Goal: Transaction & Acquisition: Purchase product/service

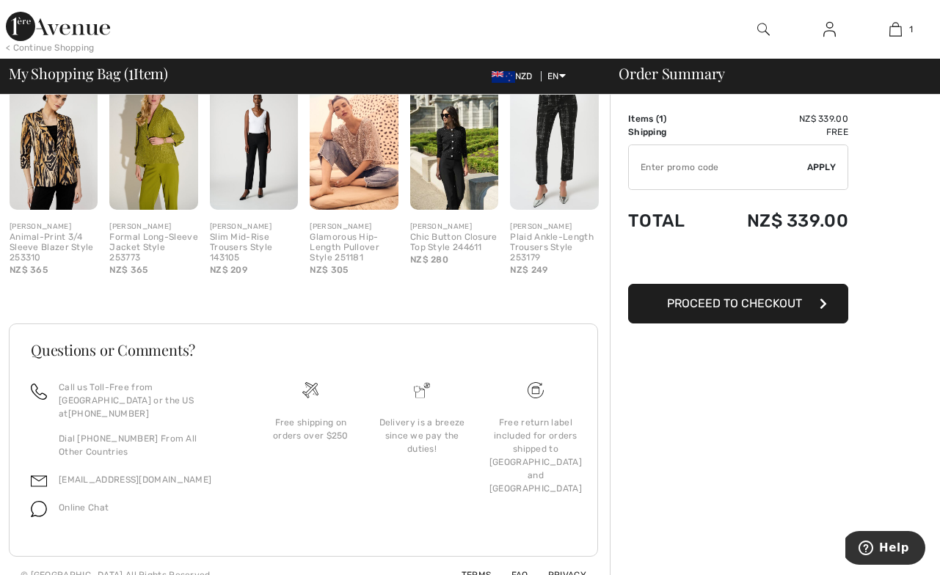
scroll to position [382, 0]
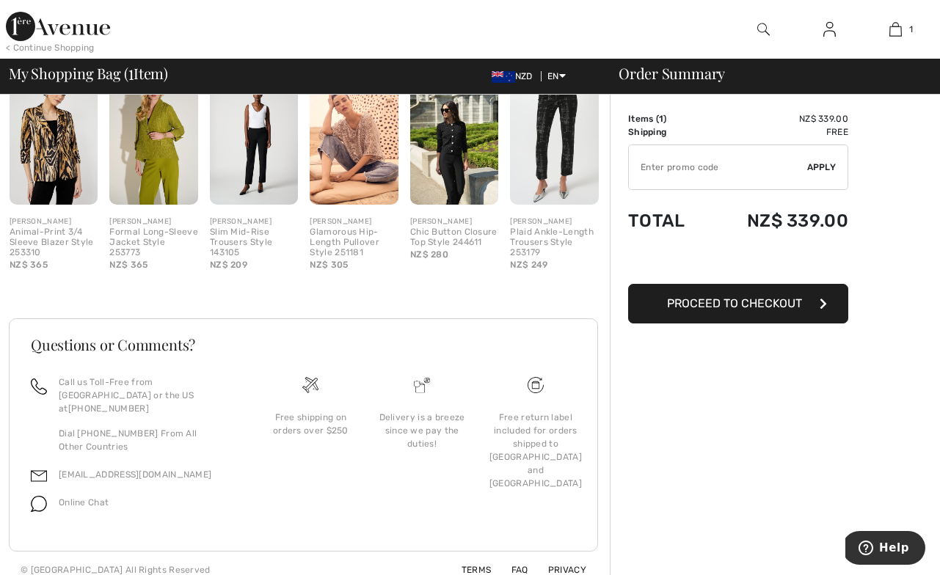
click at [736, 307] on span "Proceed to Checkout" at bounding box center [734, 303] width 135 height 14
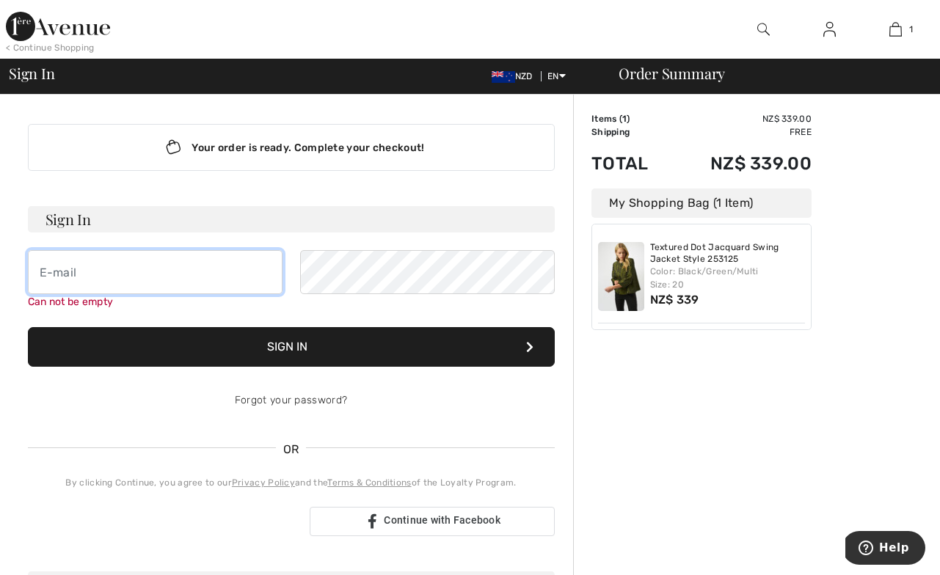
click at [41, 268] on input "email" at bounding box center [155, 272] width 255 height 44
type input "[EMAIL_ADDRESS][DOMAIN_NAME]"
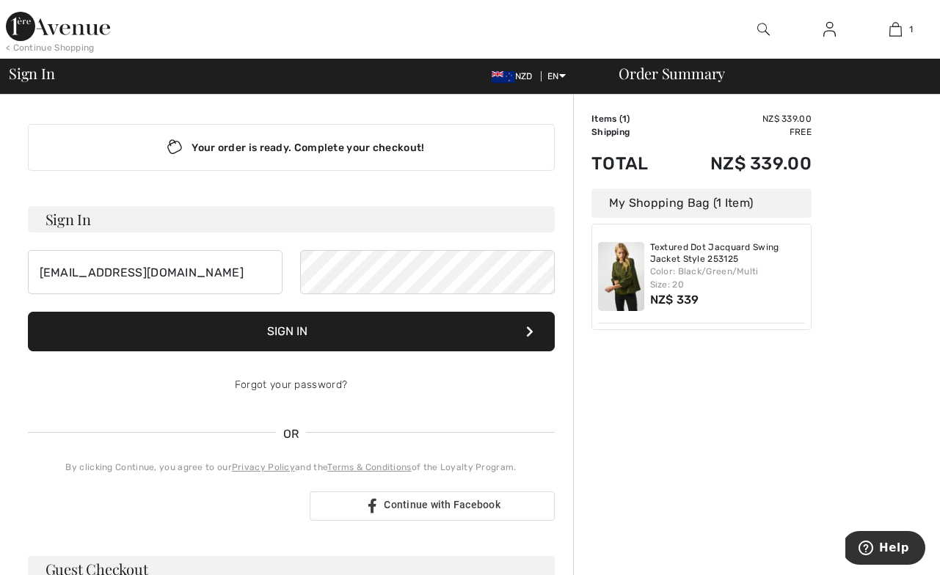
click at [285, 327] on button "Sign In" at bounding box center [291, 332] width 527 height 40
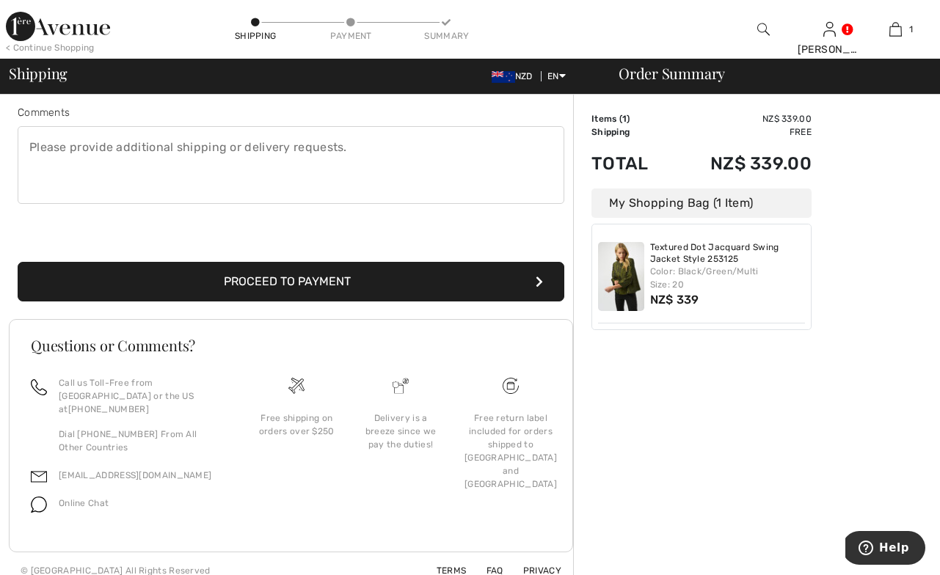
scroll to position [393, 0]
click at [304, 280] on button "Proceed to Payment" at bounding box center [291, 282] width 547 height 40
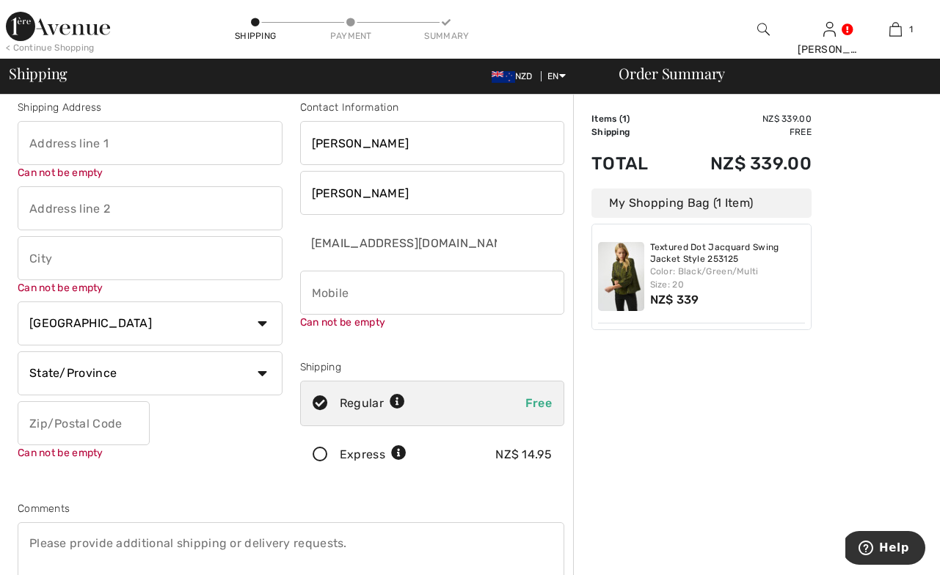
scroll to position [0, 0]
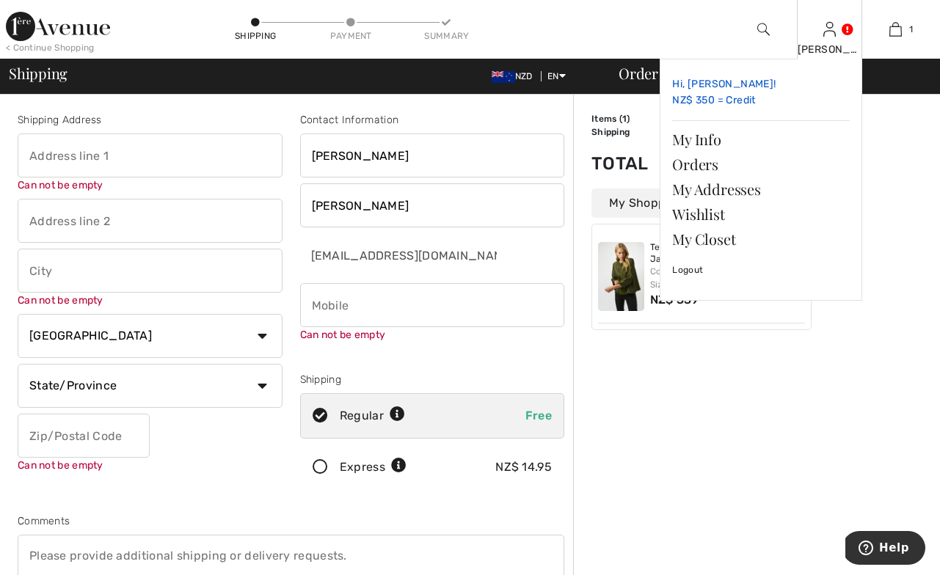
click at [757, 98] on link "Hi, Marylyn! NZ$ 350 = Credit" at bounding box center [761, 92] width 178 height 43
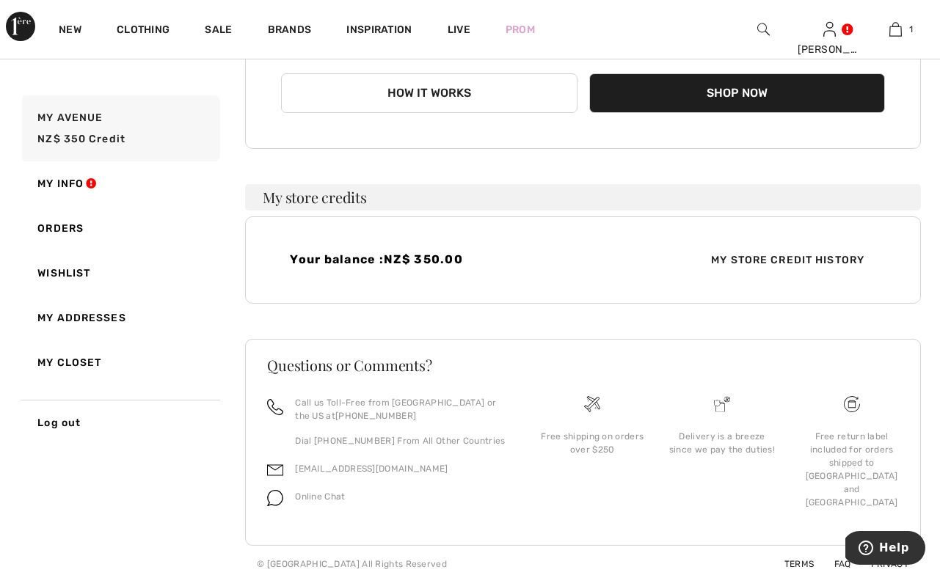
scroll to position [214, 0]
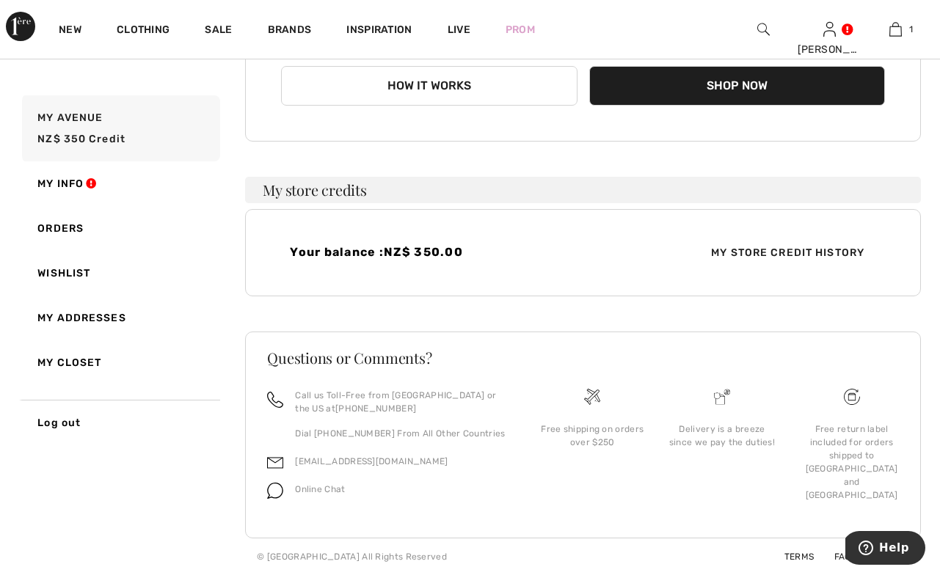
click at [709, 87] on button "Shop Now" at bounding box center [737, 86] width 296 height 40
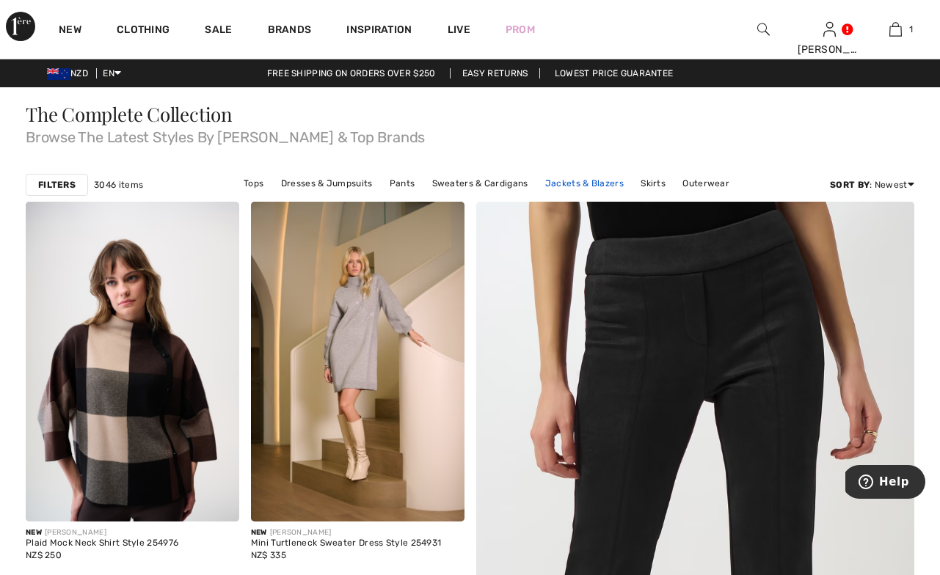
click at [596, 183] on link "Jackets & Blazers" at bounding box center [584, 183] width 93 height 19
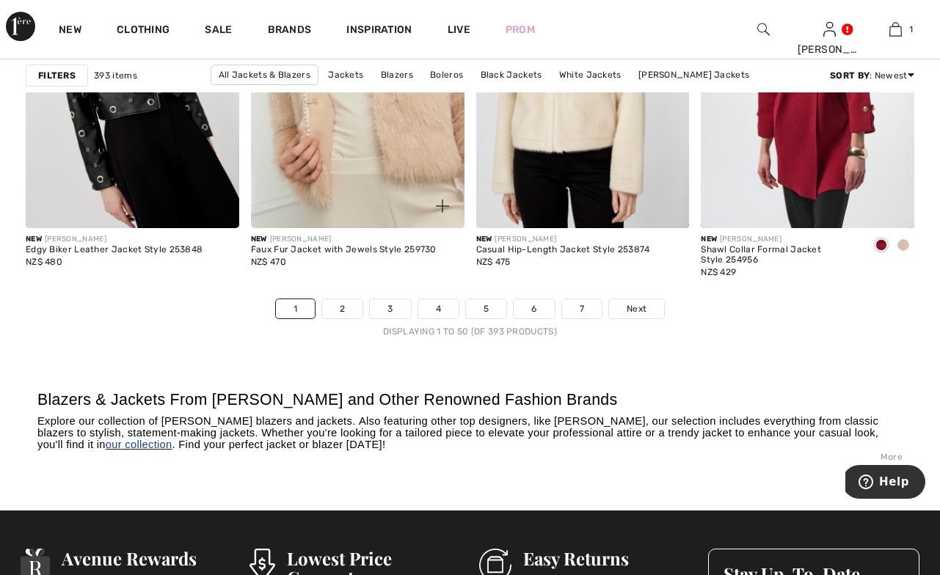
scroll to position [6049, 0]
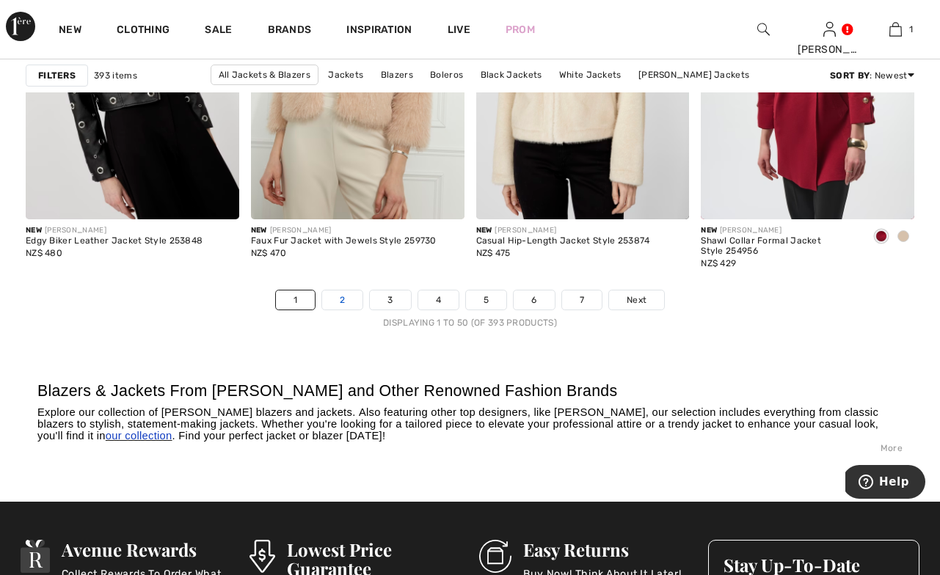
click at [340, 299] on link "2" at bounding box center [342, 300] width 40 height 19
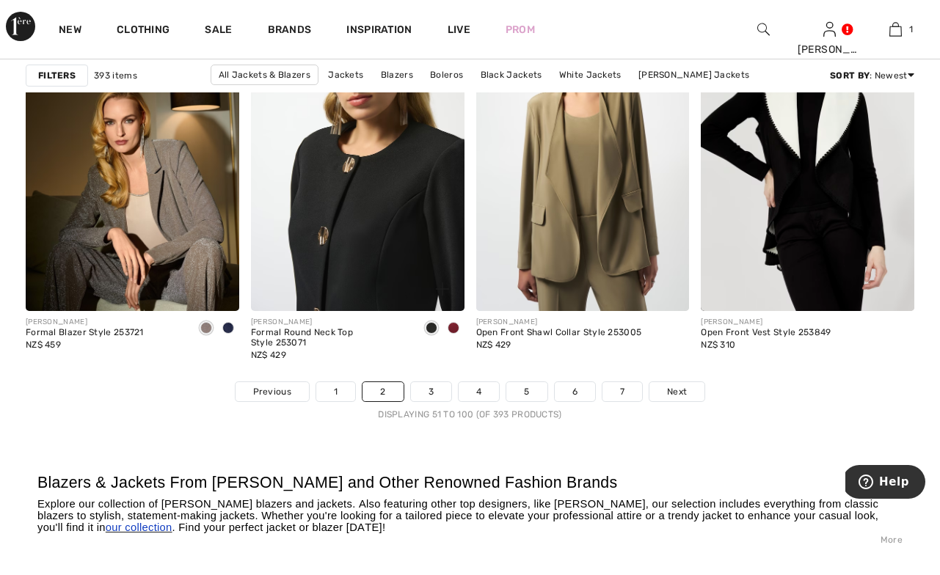
scroll to position [5954, 0]
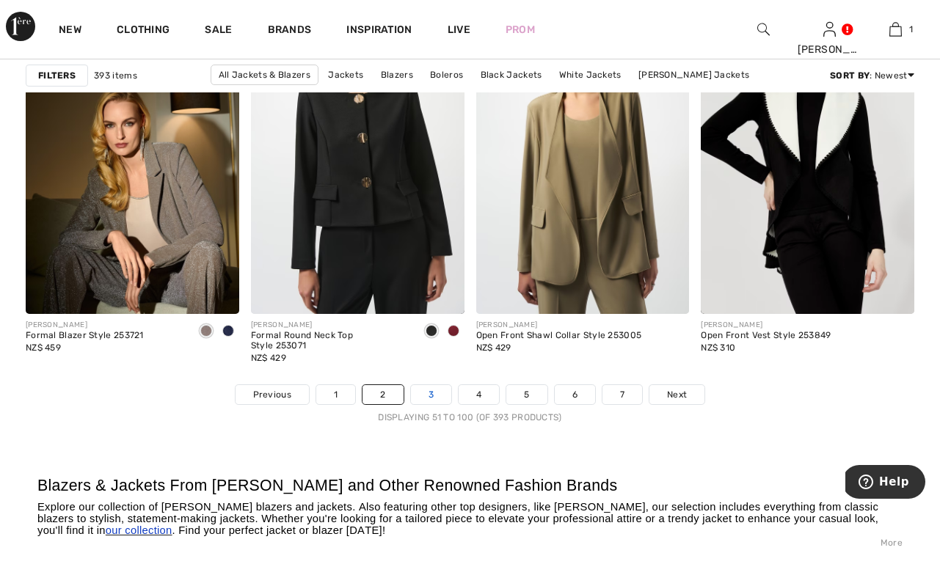
click at [429, 393] on link "3" at bounding box center [431, 394] width 40 height 19
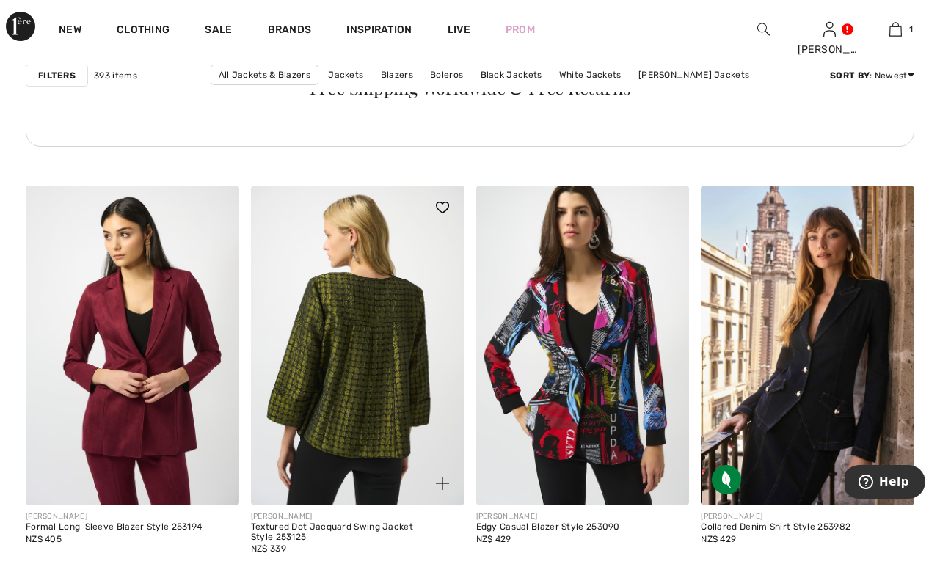
scroll to position [4965, 0]
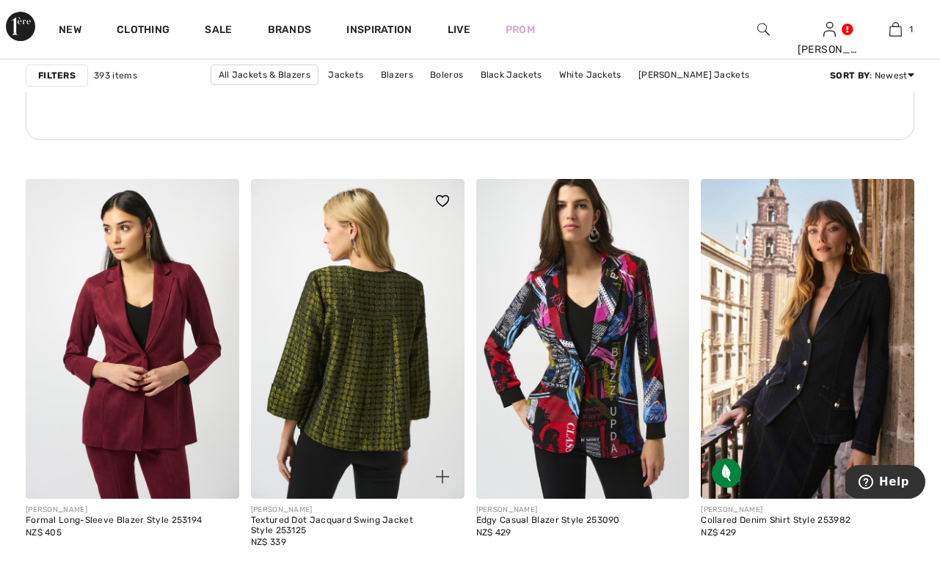
click at [375, 343] on img at bounding box center [358, 339] width 214 height 320
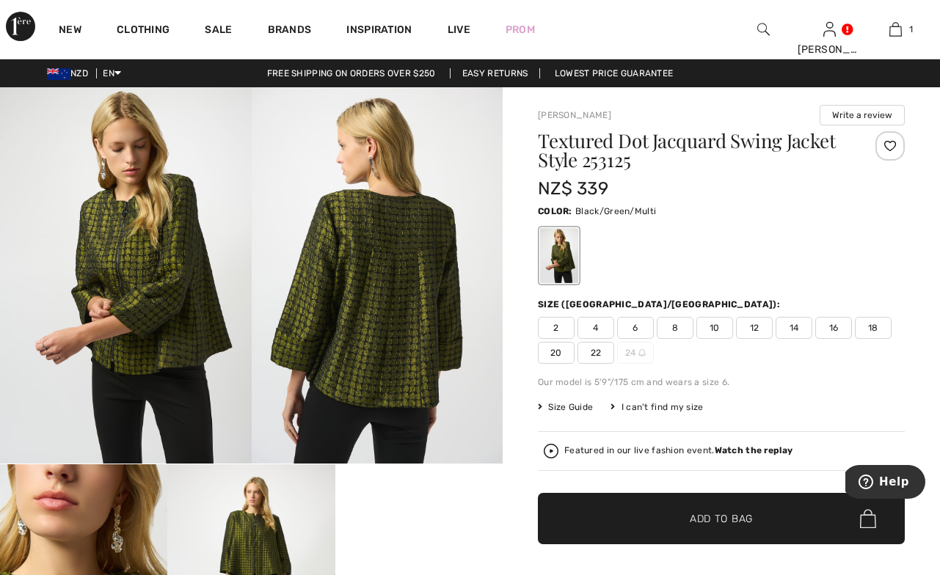
click at [553, 351] on span "20" at bounding box center [556, 353] width 37 height 22
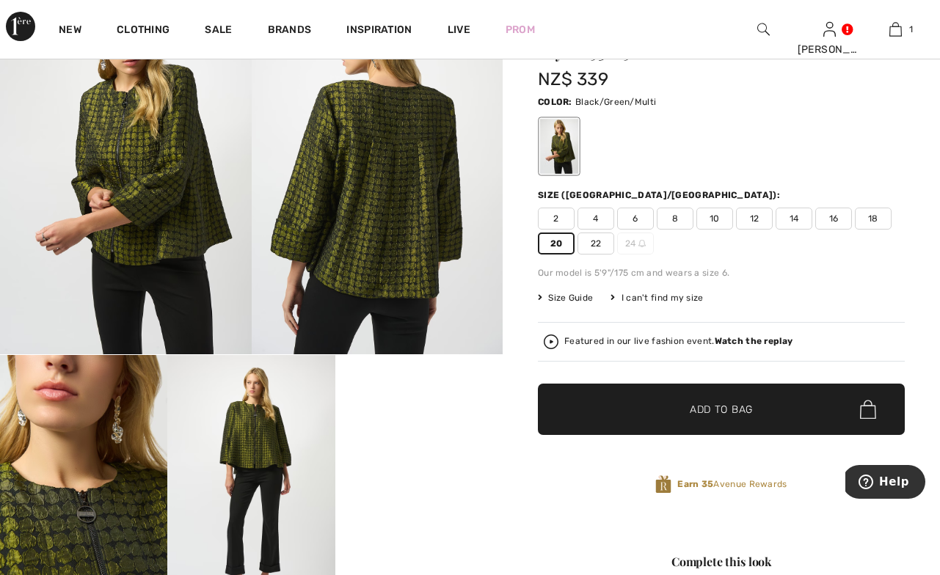
scroll to position [127, 0]
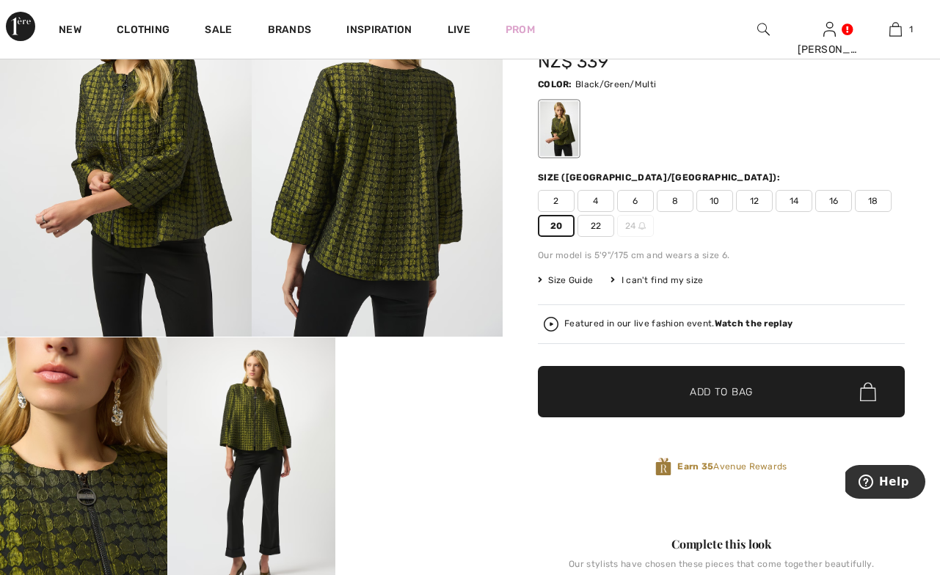
click at [704, 389] on span "Add to Bag" at bounding box center [721, 392] width 63 height 15
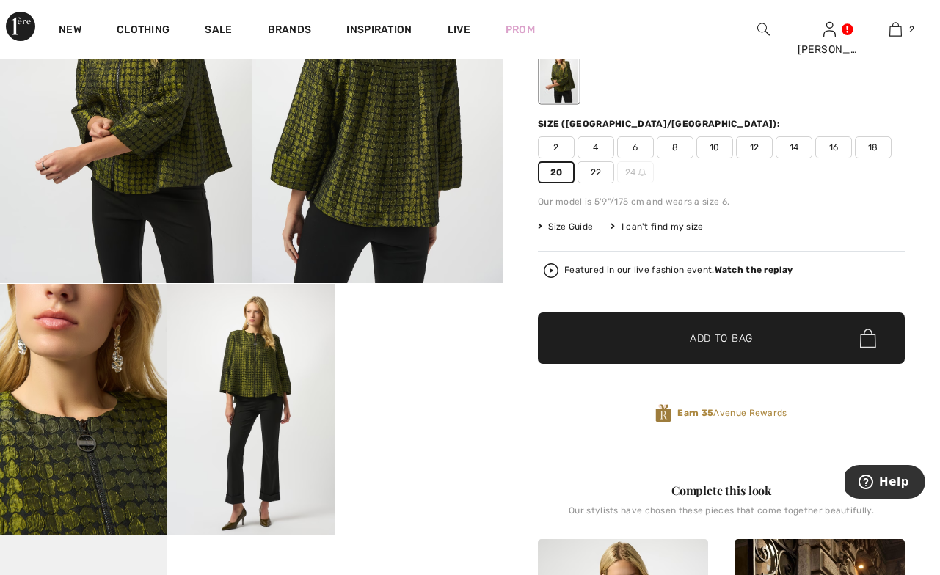
scroll to position [178, 0]
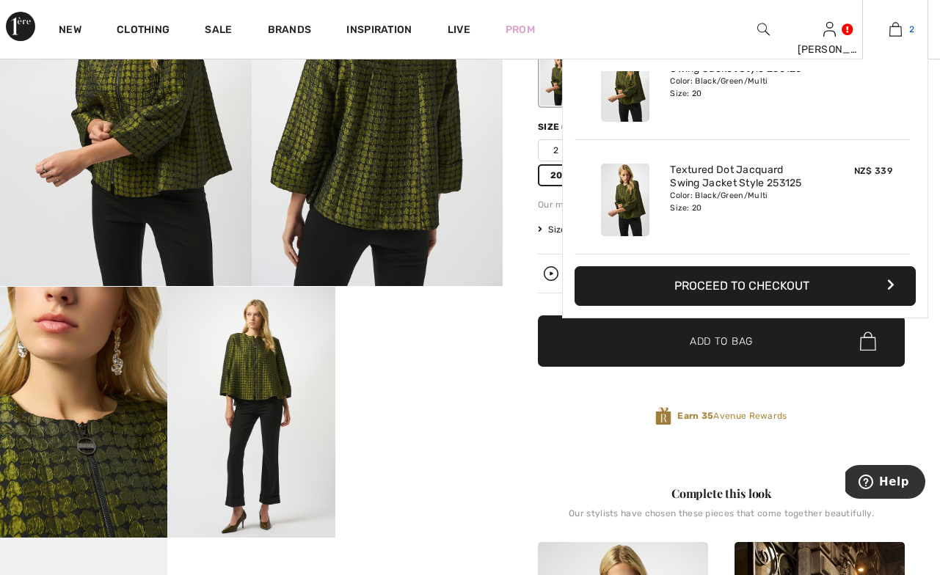
click at [896, 29] on img at bounding box center [895, 30] width 12 height 18
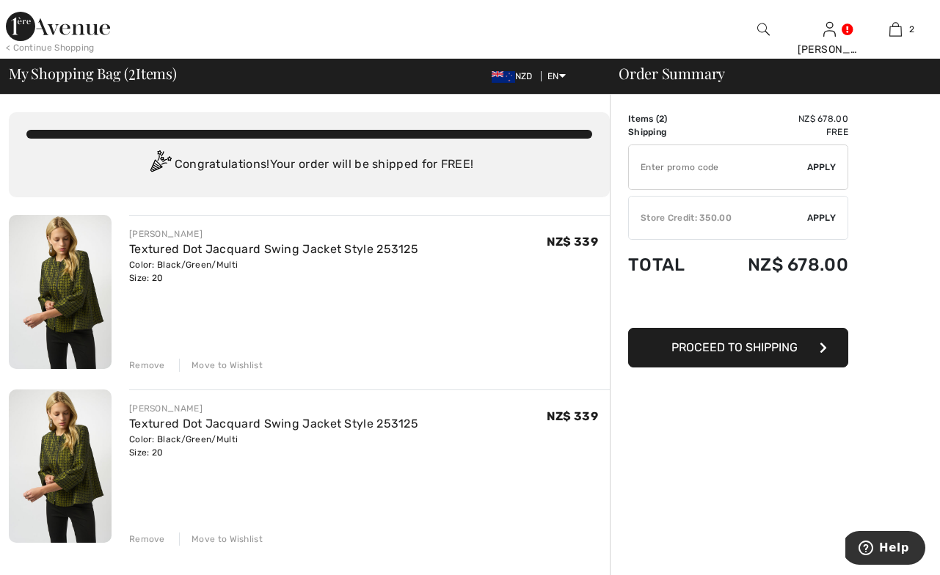
click at [152, 363] on div "Remove" at bounding box center [147, 365] width 36 height 13
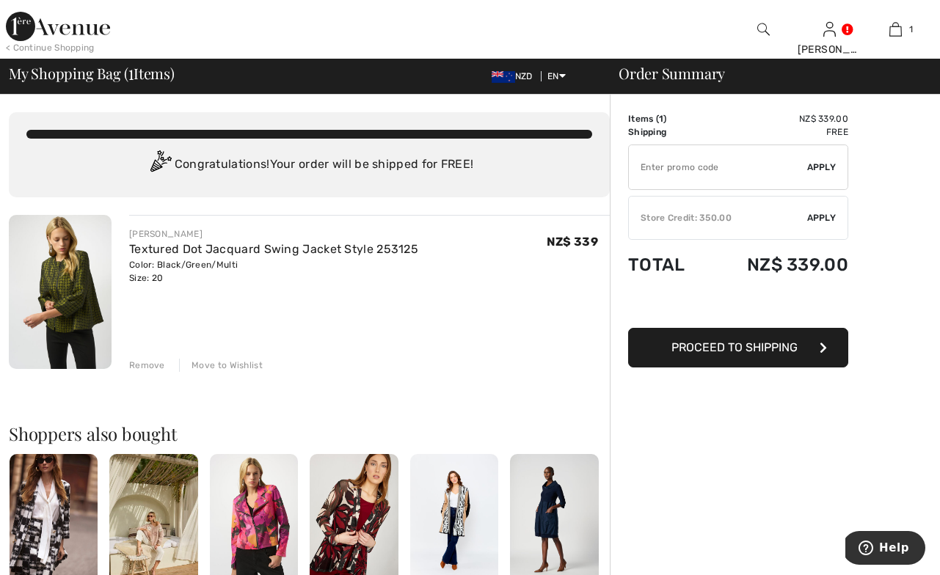
click at [671, 213] on div "Store Credit: 350.00" at bounding box center [718, 217] width 178 height 13
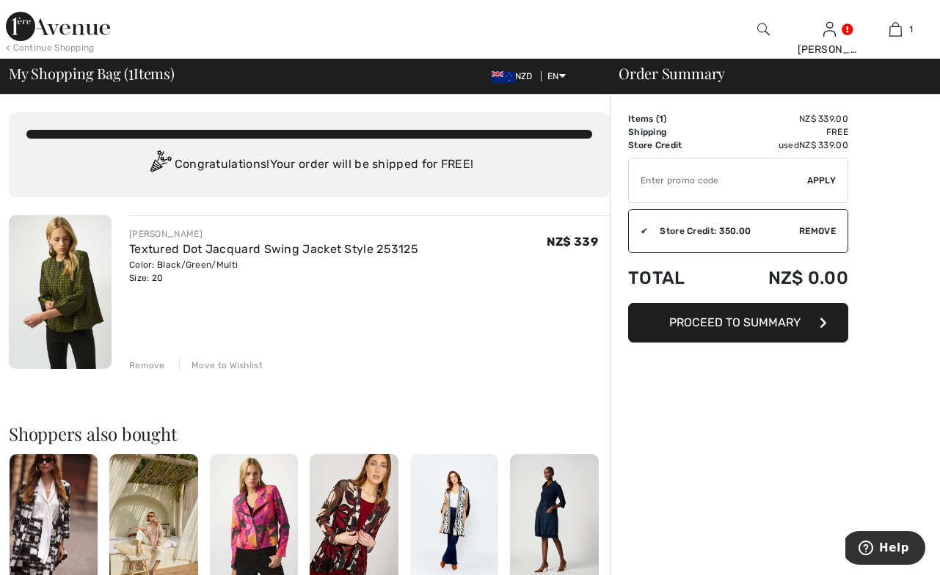
click at [730, 320] on span "Proceed to Summary" at bounding box center [734, 323] width 131 height 14
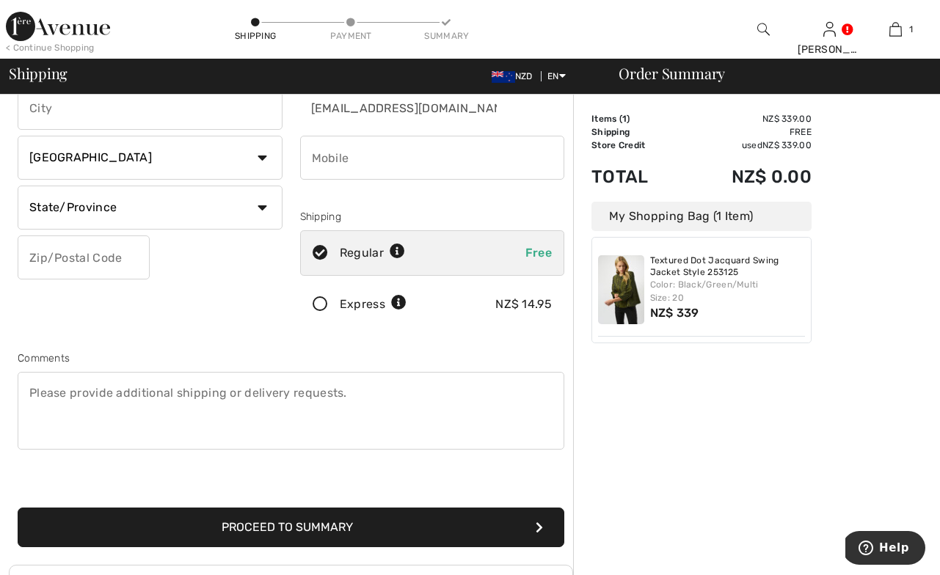
scroll to position [200, 0]
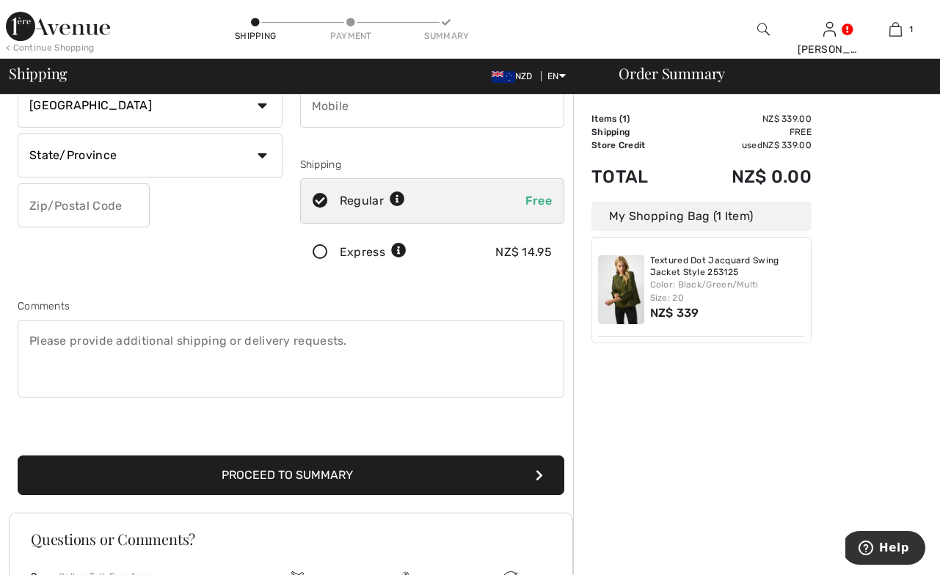
click at [324, 473] on button "Proceed to Summary" at bounding box center [291, 476] width 547 height 40
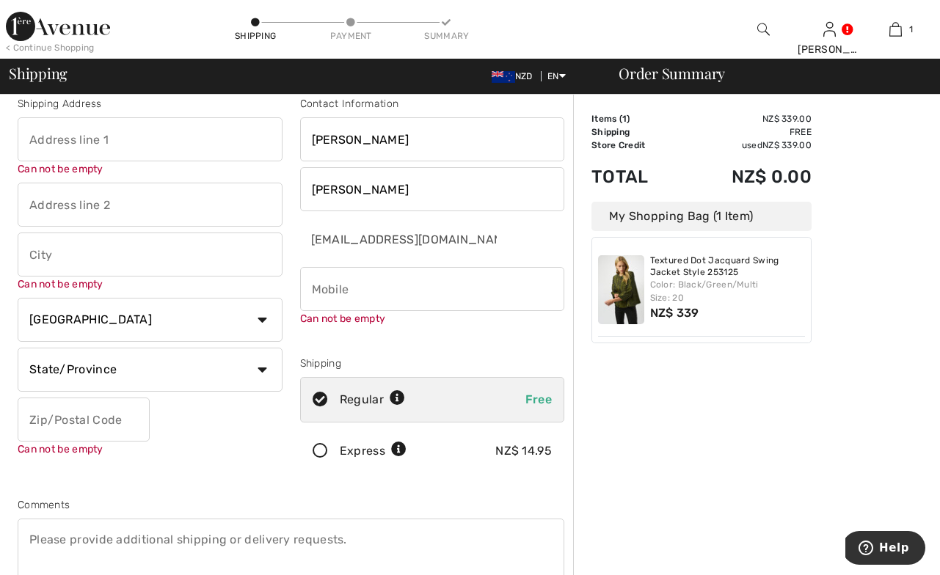
scroll to position [0, 0]
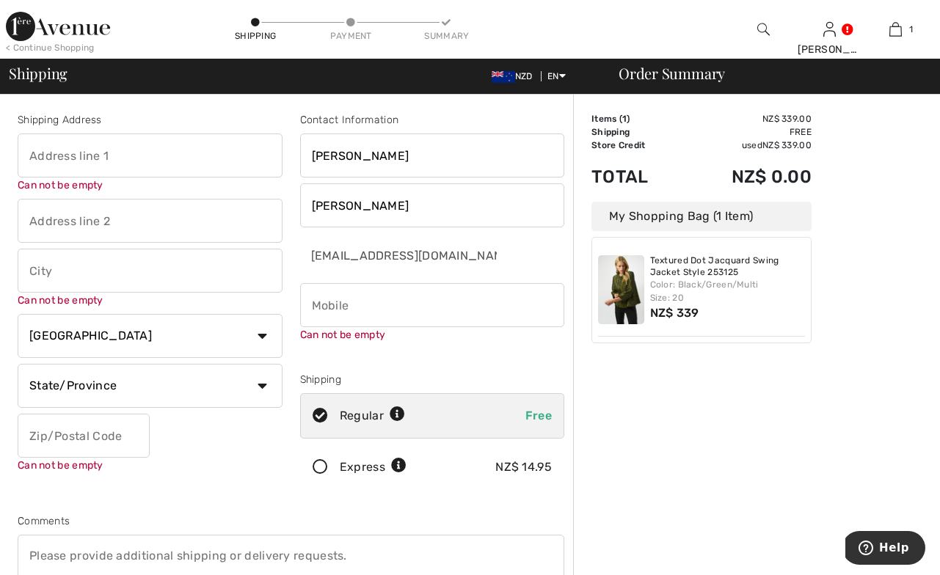
click at [28, 154] on input "text" at bounding box center [150, 156] width 265 height 44
click at [334, 205] on input "Mckinlay" at bounding box center [432, 205] width 265 height 44
type input "McKinlay"
click at [35, 159] on input "text" at bounding box center [150, 156] width 265 height 44
type input "12 Lynwood Ave"
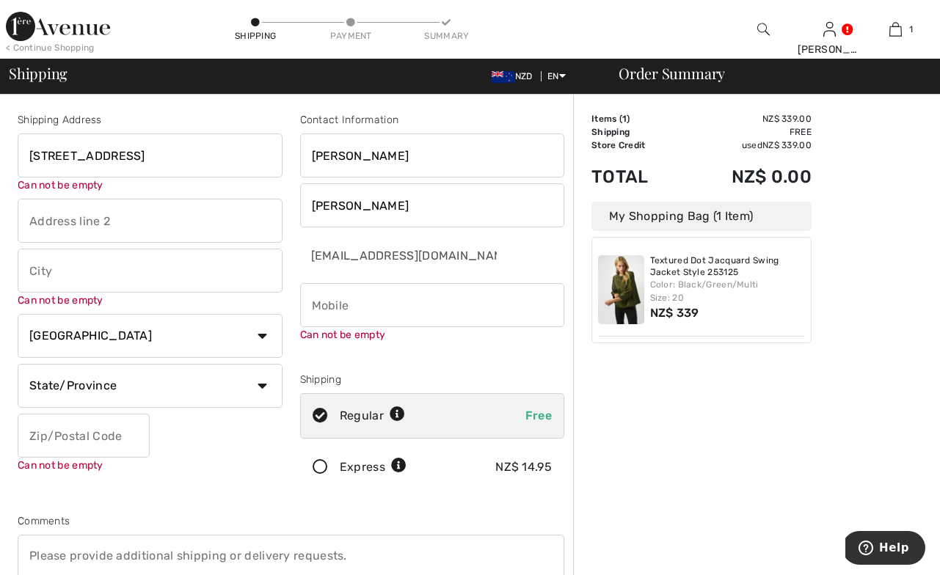
click at [32, 222] on input "text" at bounding box center [150, 221] width 265 height 44
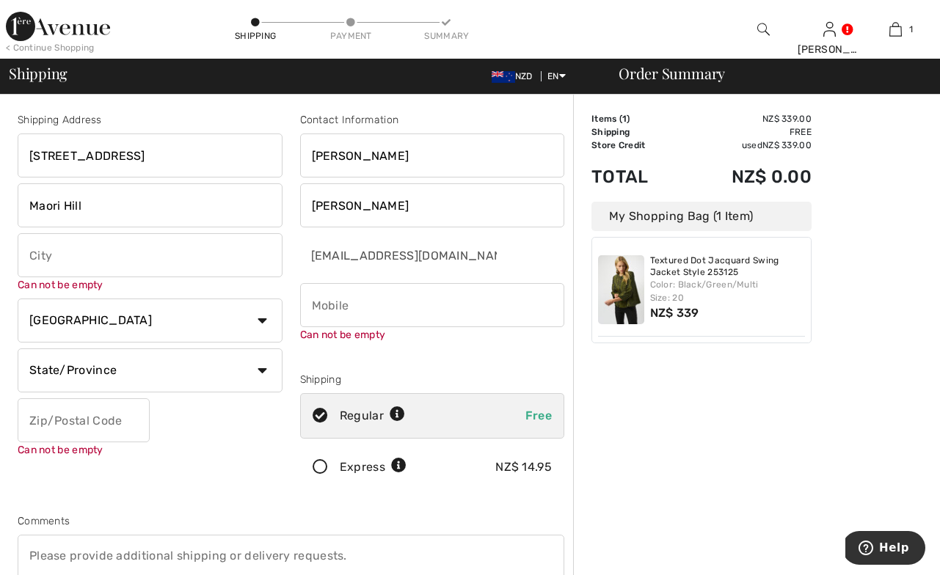
scroll to position [15, 0]
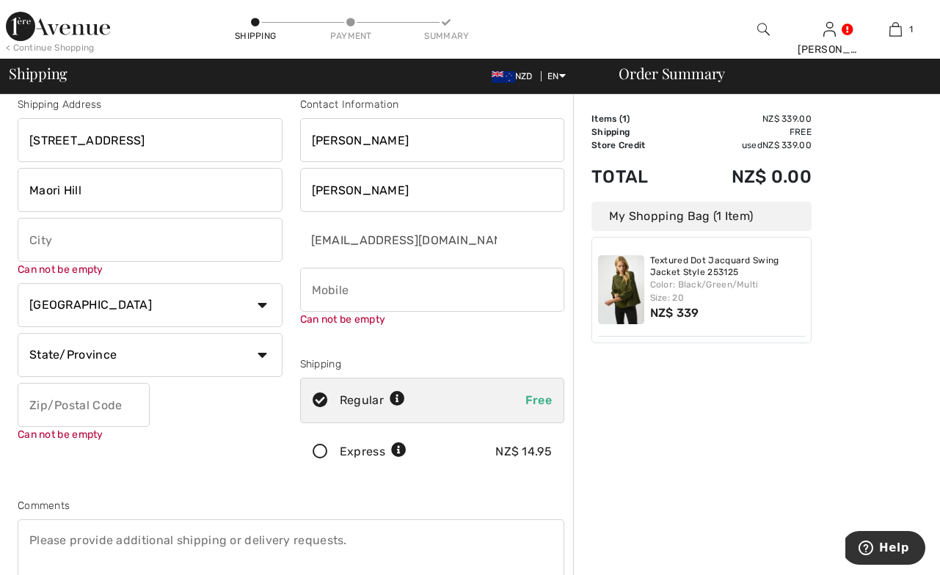
type input "Maori Hill"
click at [29, 238] on input "text" at bounding box center [150, 240] width 265 height 44
type input "Dunedin"
click at [261, 303] on select "Country Canada United States Afghanistan Aland Islands Albania Algeria American…" at bounding box center [150, 305] width 265 height 44
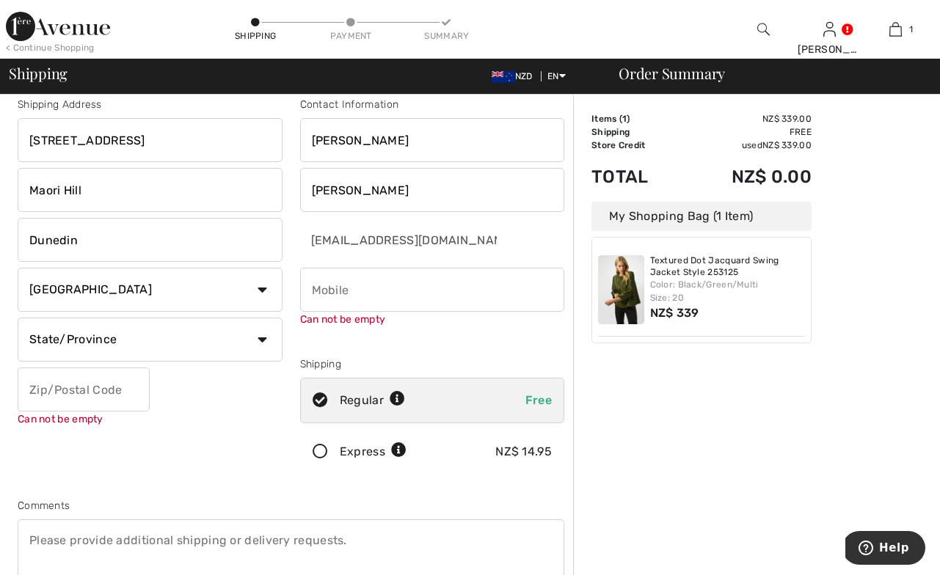
select select "NZ"
click at [18, 268] on select "Country Canada United States Afghanistan Aland Islands Albania Algeria American…" at bounding box center [150, 290] width 265 height 44
click at [119, 341] on input "text" at bounding box center [150, 340] width 265 height 44
type input "Otago"
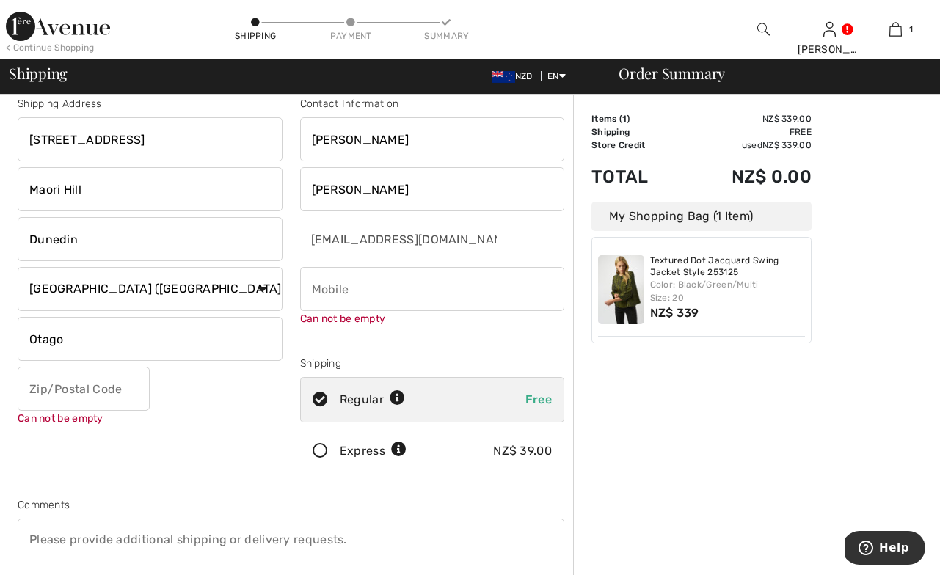
click at [32, 391] on input "text" at bounding box center [84, 389] width 132 height 44
type input "9010"
click at [310, 285] on input "phone" at bounding box center [432, 289] width 265 height 44
type input "+"
click at [310, 290] on input "phone" at bounding box center [432, 289] width 265 height 44
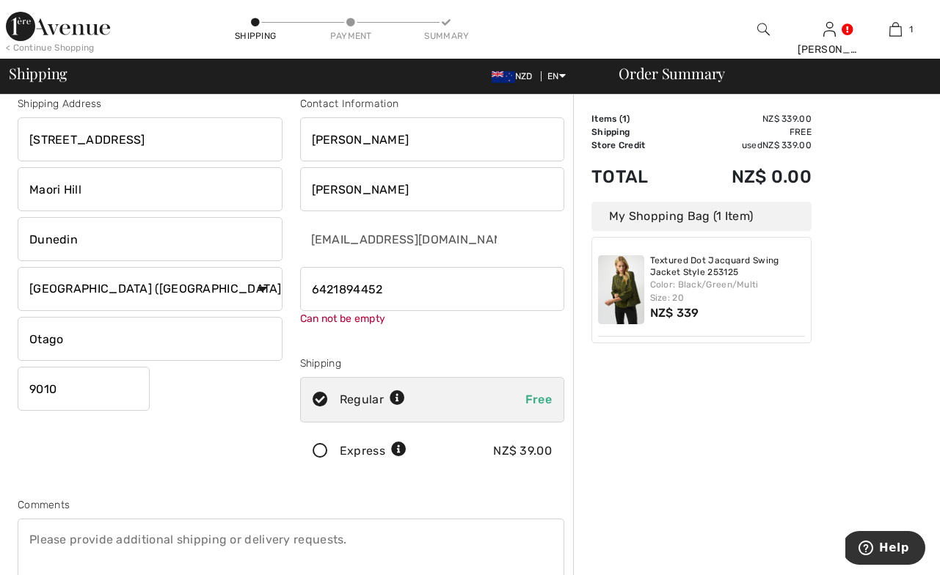
click at [311, 291] on input "phone" at bounding box center [432, 289] width 265 height 44
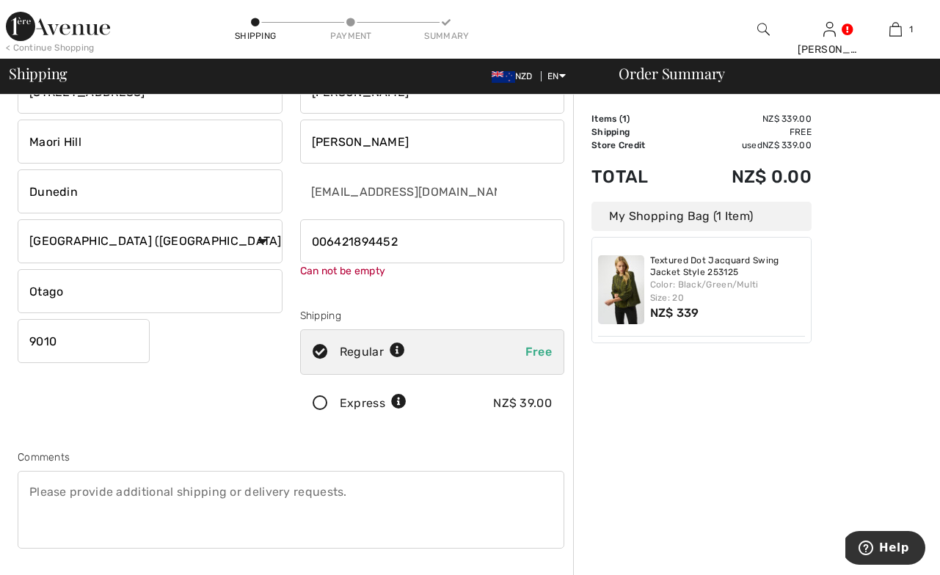
scroll to position [71, 0]
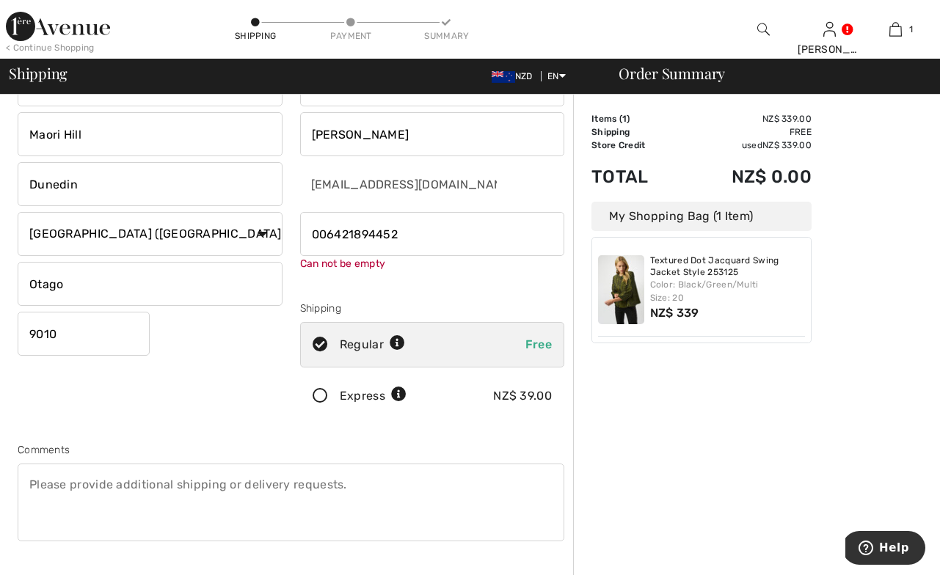
type input "006421894452"
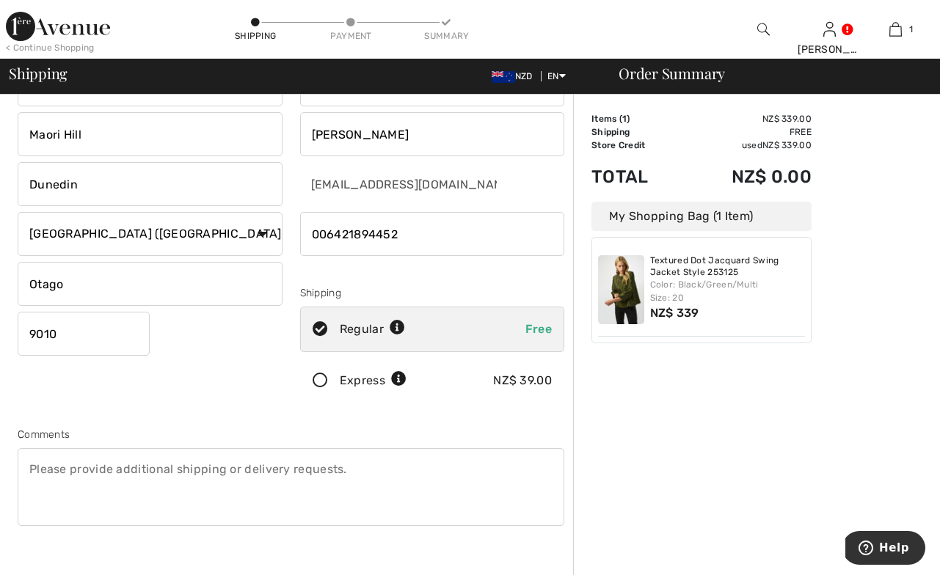
click at [654, 433] on div "Order Summary Details Items ( 1 ) NZ$ 339.00 Promo code NZ$ 0.00 Shipping Free …" at bounding box center [756, 467] width 367 height 888
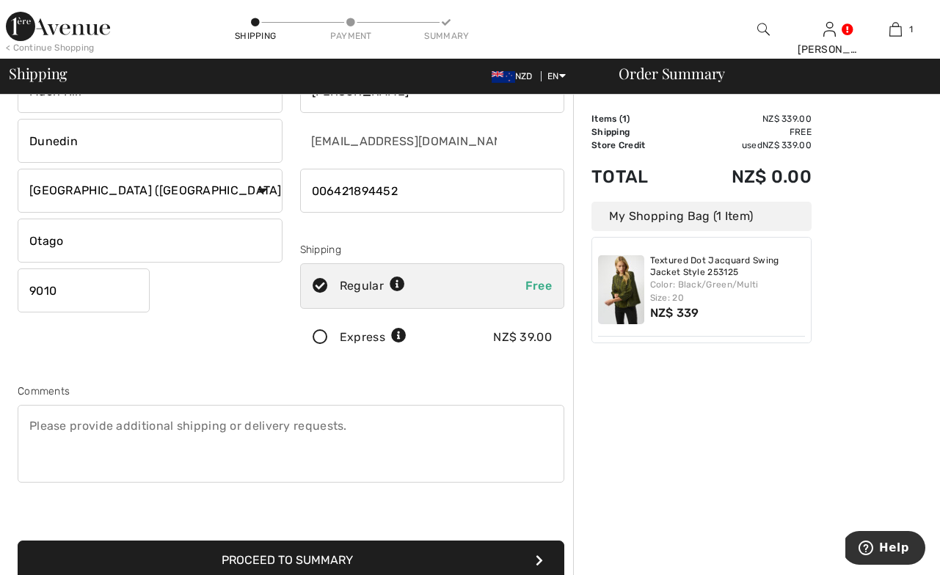
scroll to position [117, 0]
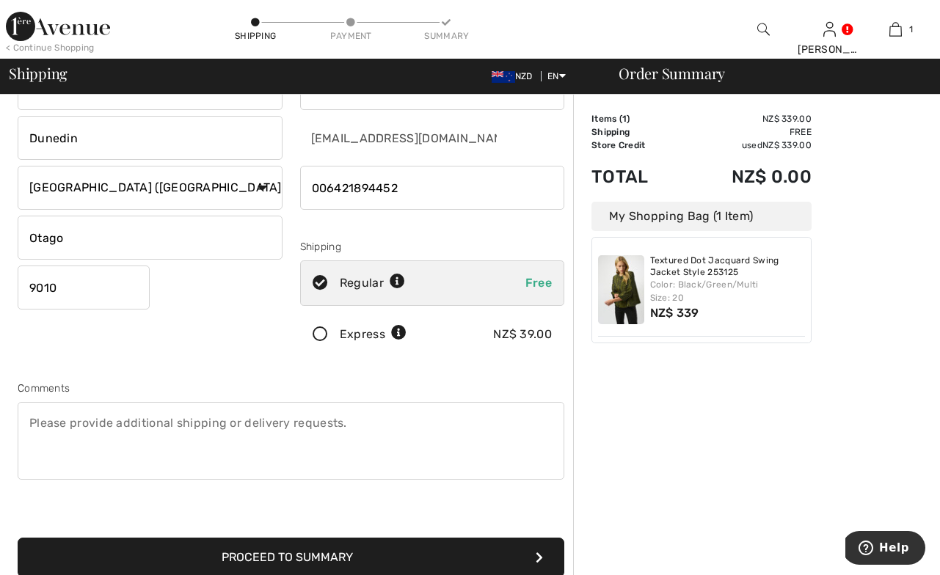
click at [31, 423] on textarea at bounding box center [291, 441] width 547 height 78
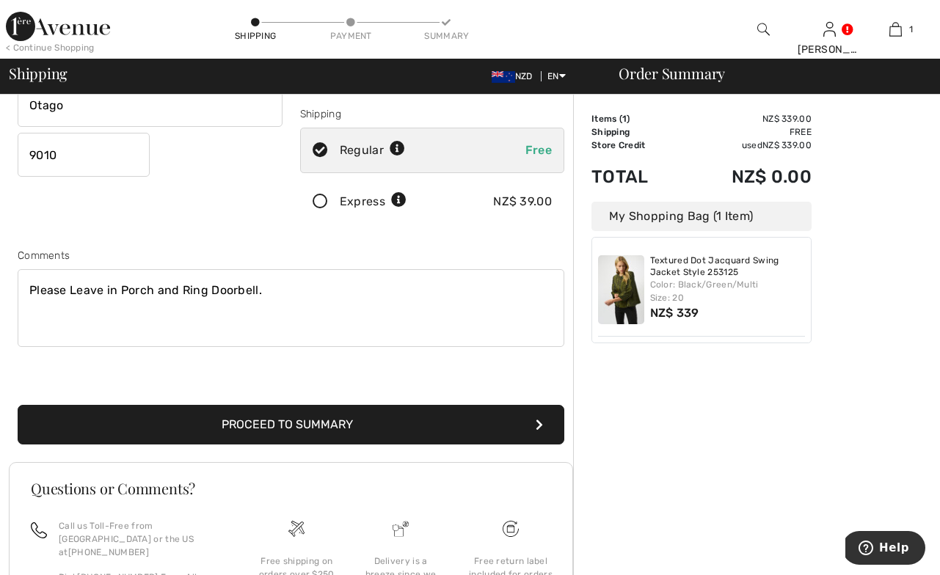
scroll to position [255, 0]
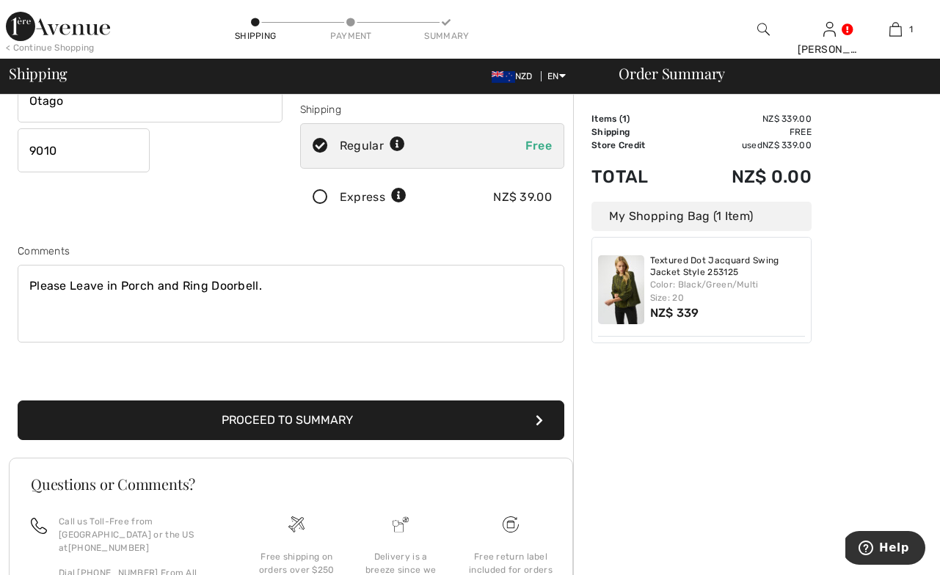
type textarea "Please Leave in Porch and Ring Doorbell."
click at [317, 416] on button "Proceed to Summary" at bounding box center [291, 421] width 547 height 40
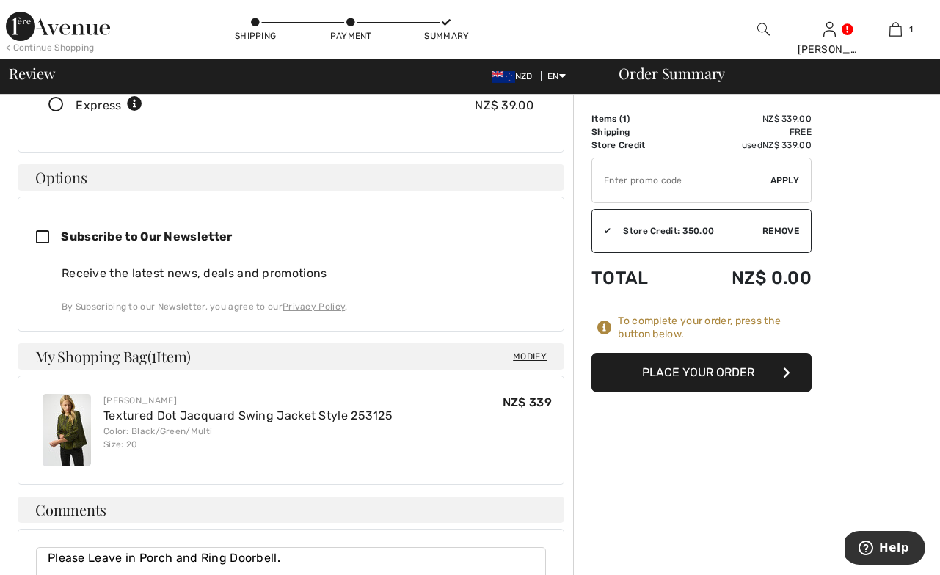
scroll to position [302, 0]
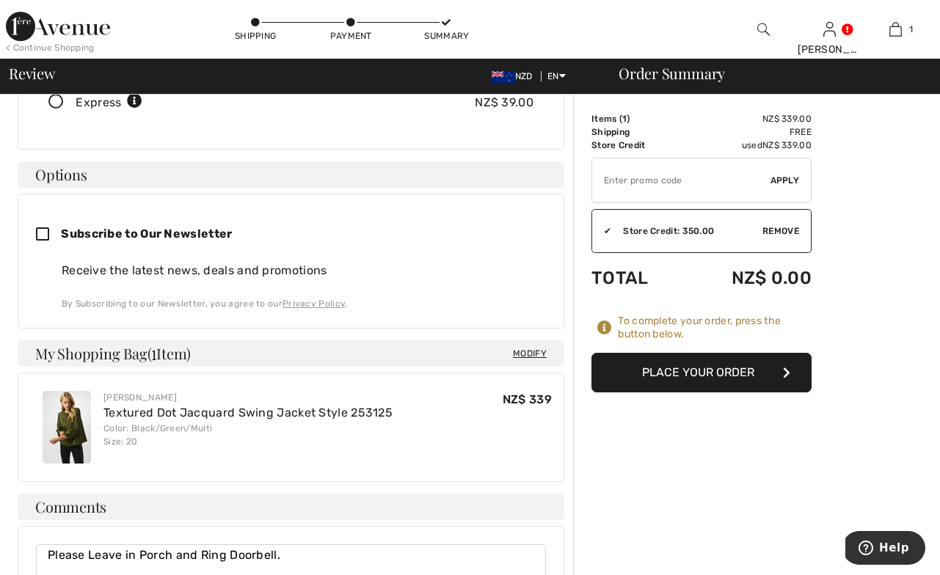
click at [717, 374] on button "Place Your Order" at bounding box center [701, 373] width 220 height 40
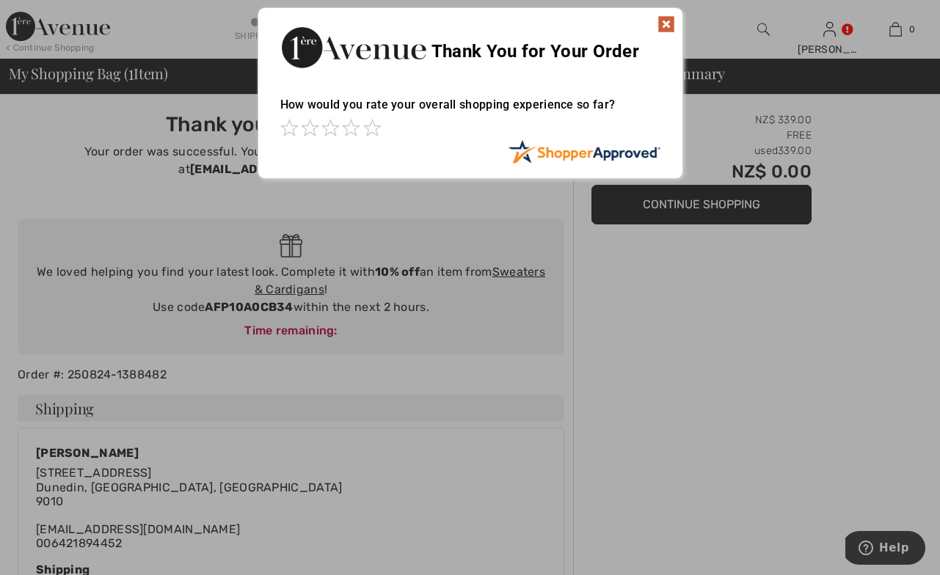
click at [666, 23] on img at bounding box center [667, 24] width 18 height 18
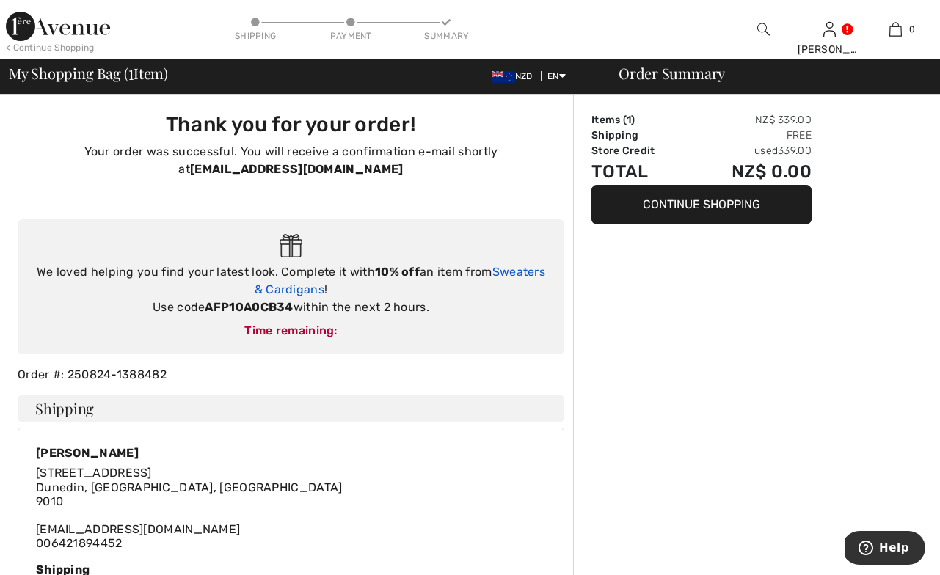
click at [526, 270] on link "Sweaters & Cardigans" at bounding box center [400, 281] width 291 height 32
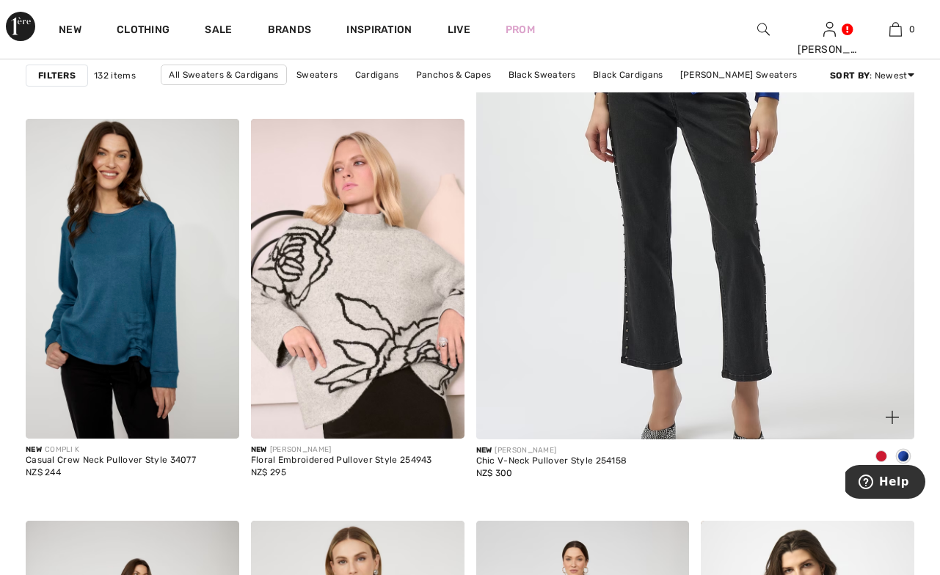
scroll to position [524, 0]
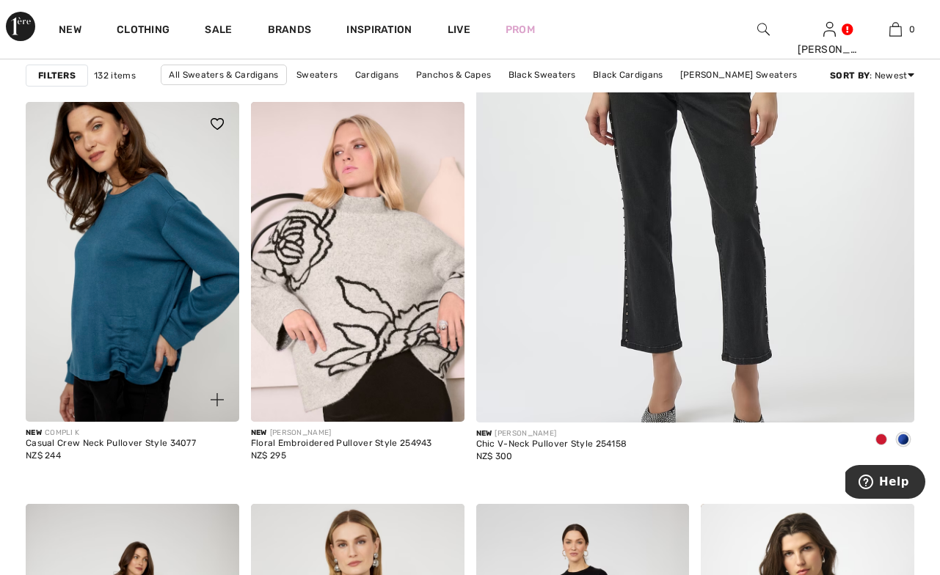
click at [134, 311] on img at bounding box center [133, 262] width 214 height 320
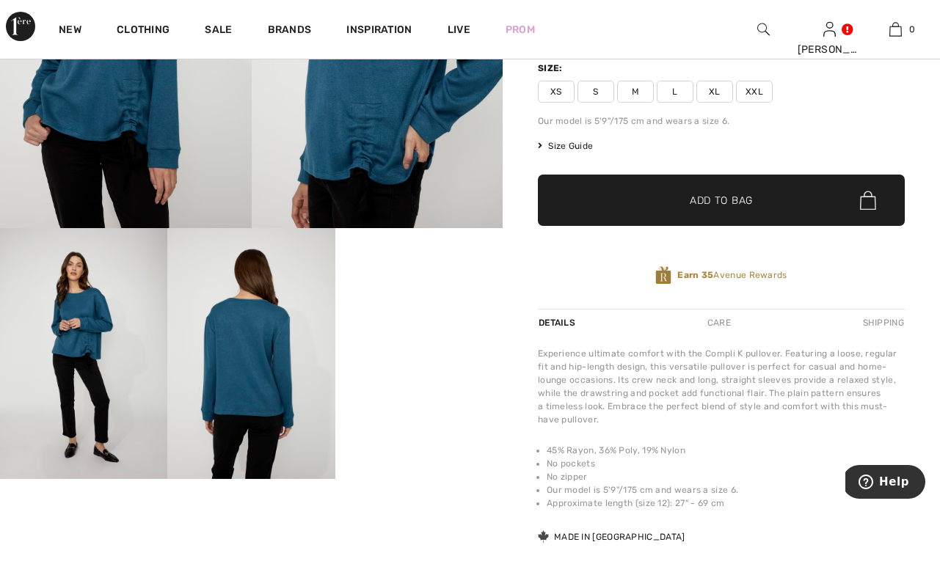
scroll to position [236, 0]
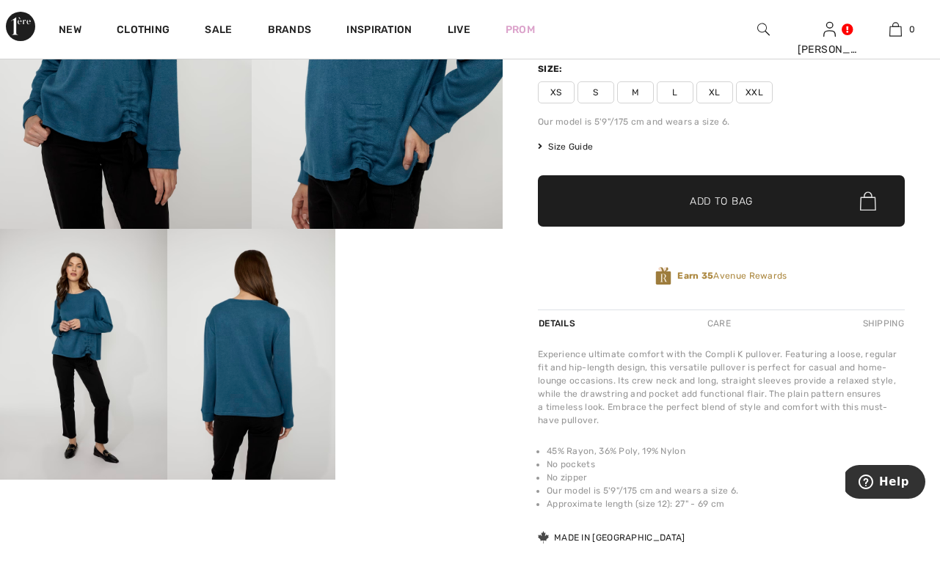
click at [569, 147] on span "Size Guide" at bounding box center [565, 146] width 55 height 13
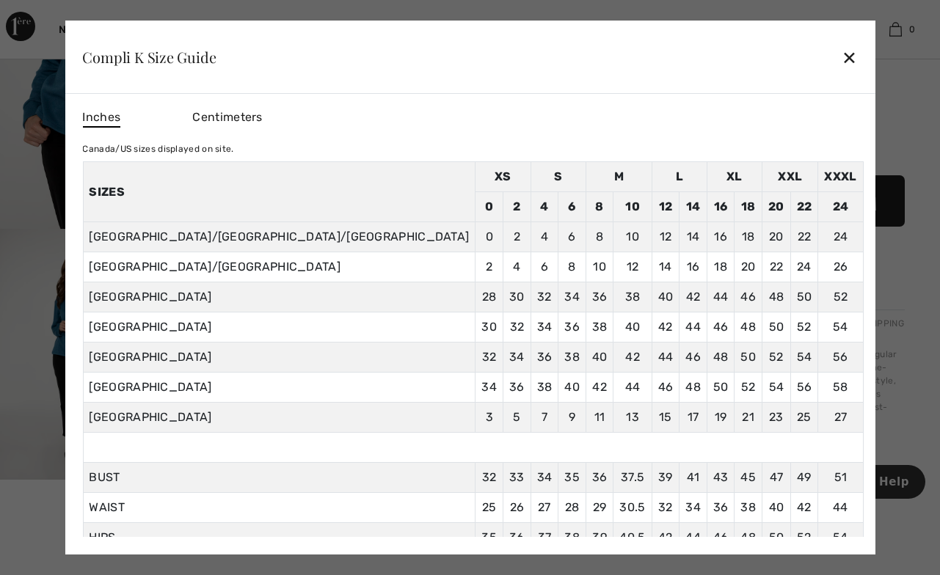
click at [262, 119] on span "Centimeters" at bounding box center [227, 117] width 70 height 14
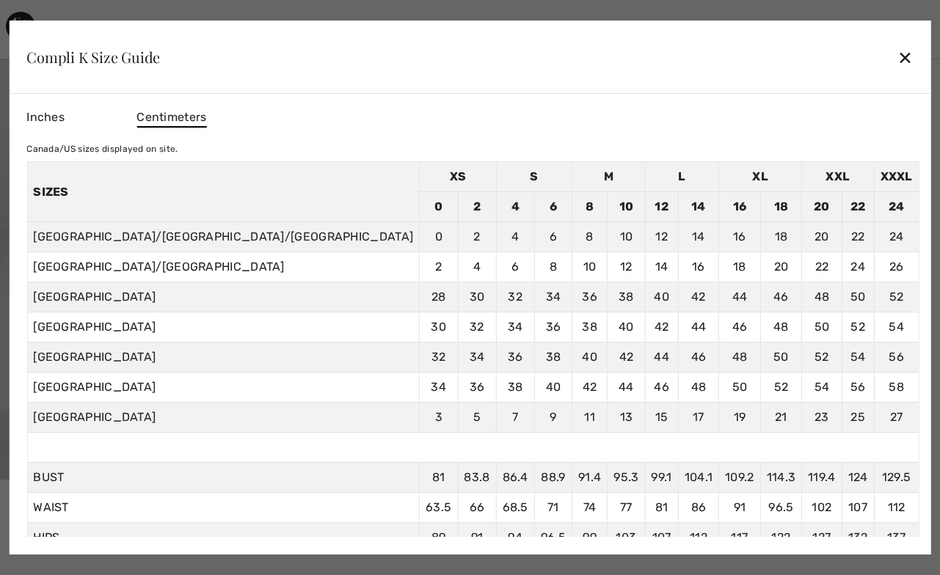
scroll to position [41, 0]
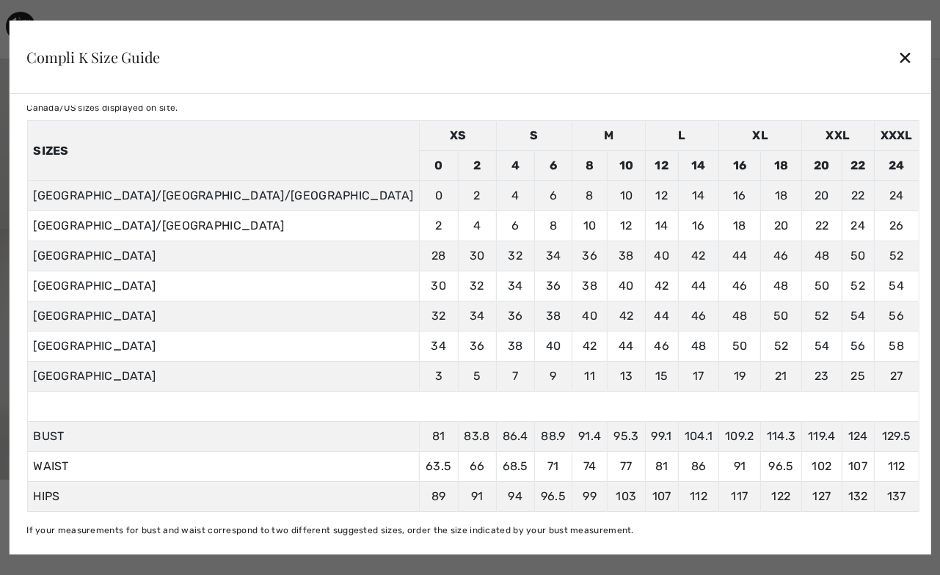
click at [897, 57] on div "✕" at bounding box center [904, 57] width 15 height 31
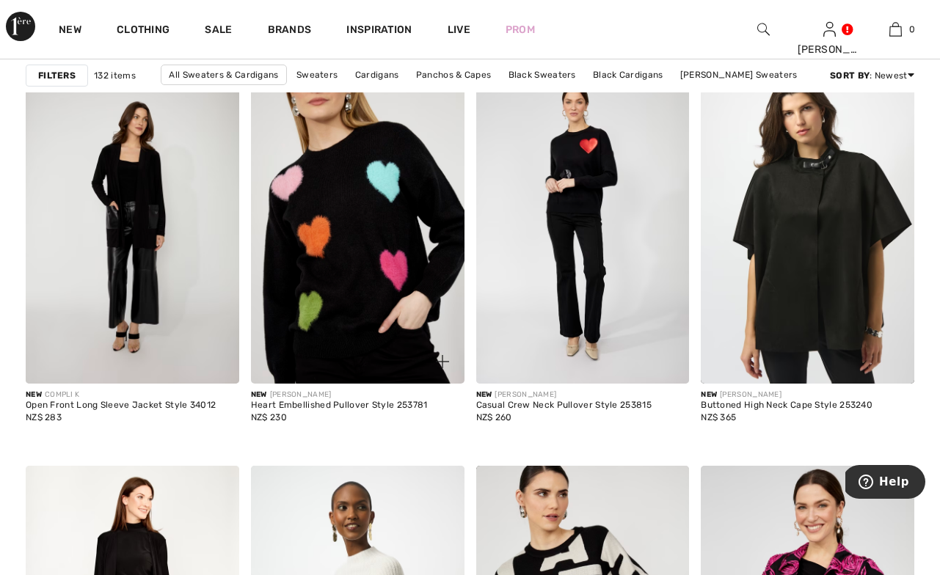
scroll to position [962, 0]
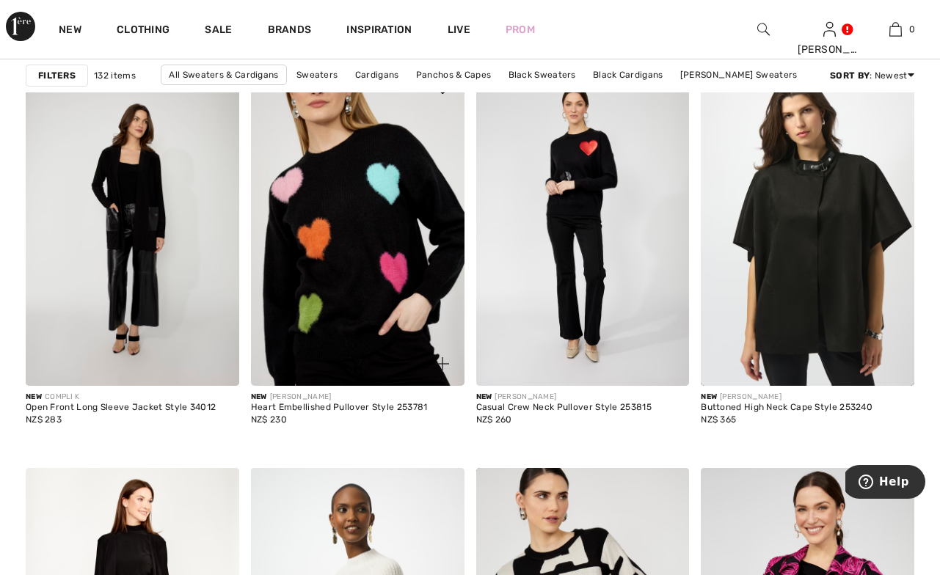
click at [341, 236] on img at bounding box center [358, 226] width 214 height 320
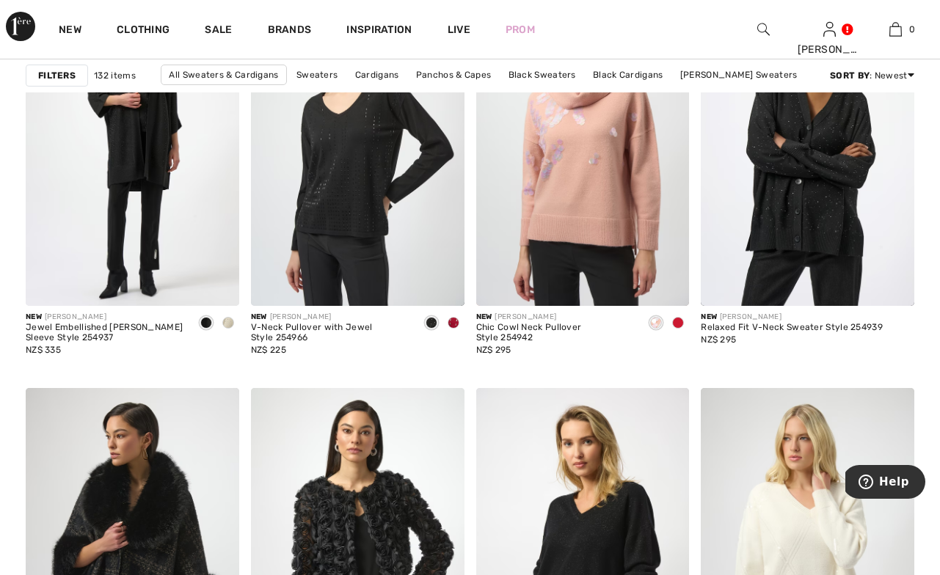
scroll to position [2000, 0]
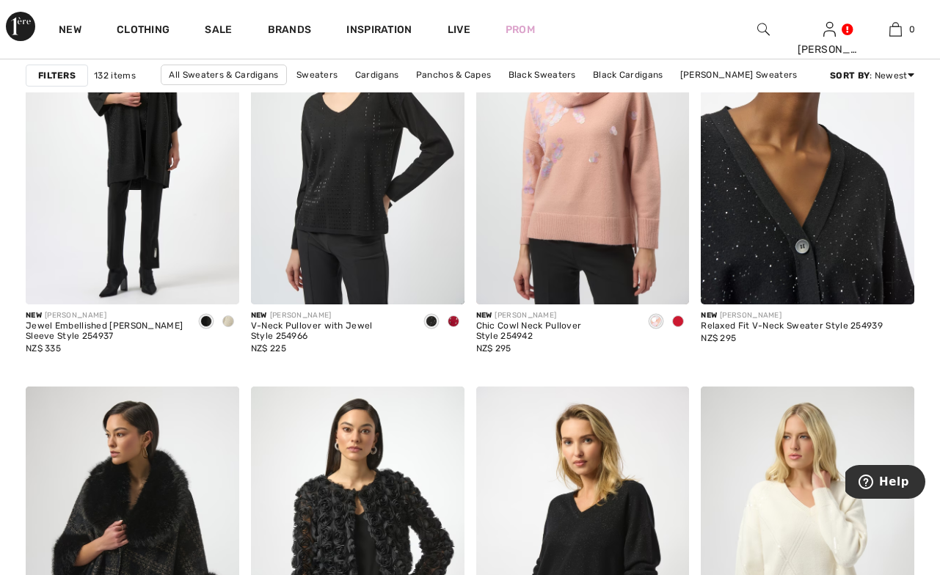
click at [806, 225] on img at bounding box center [808, 145] width 214 height 320
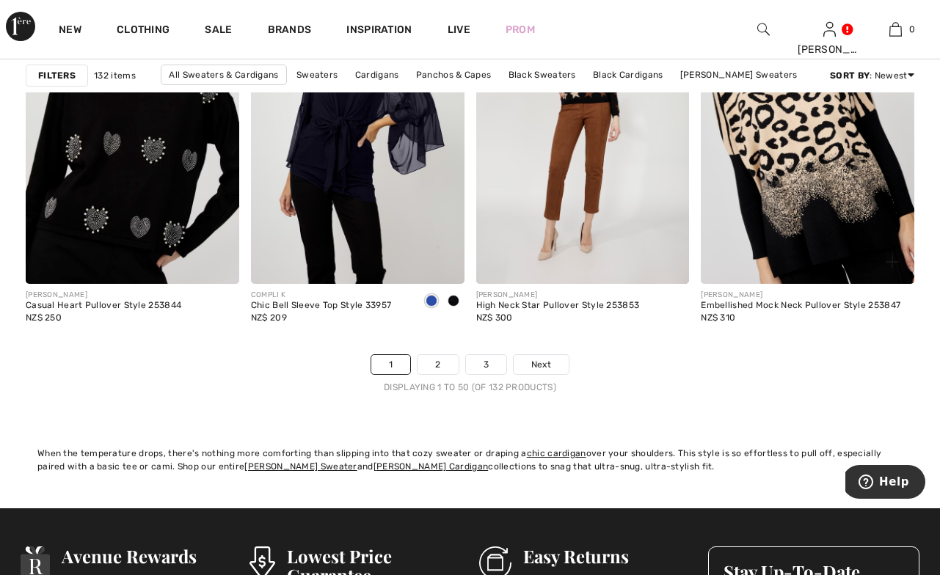
scroll to position [5986, 0]
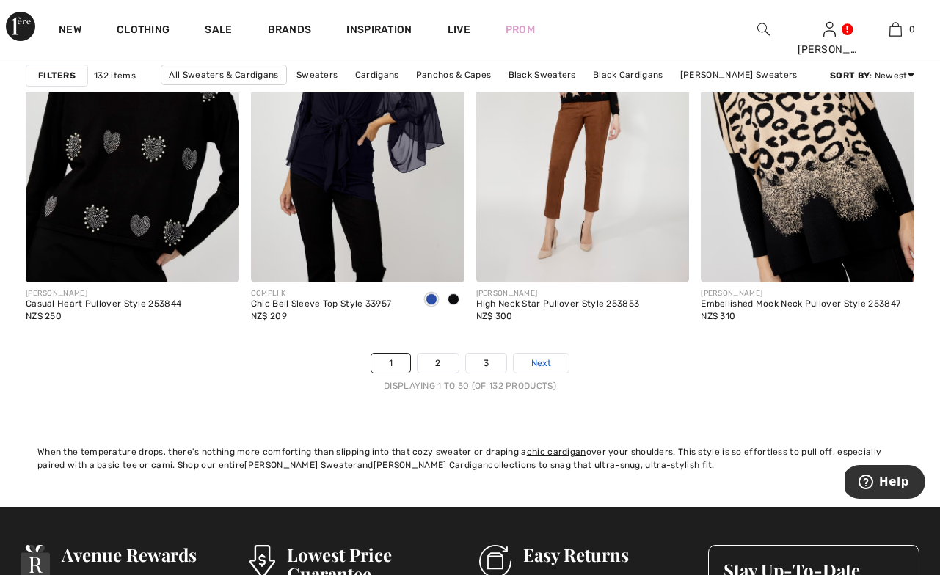
click at [548, 365] on span "Next" at bounding box center [541, 363] width 20 height 13
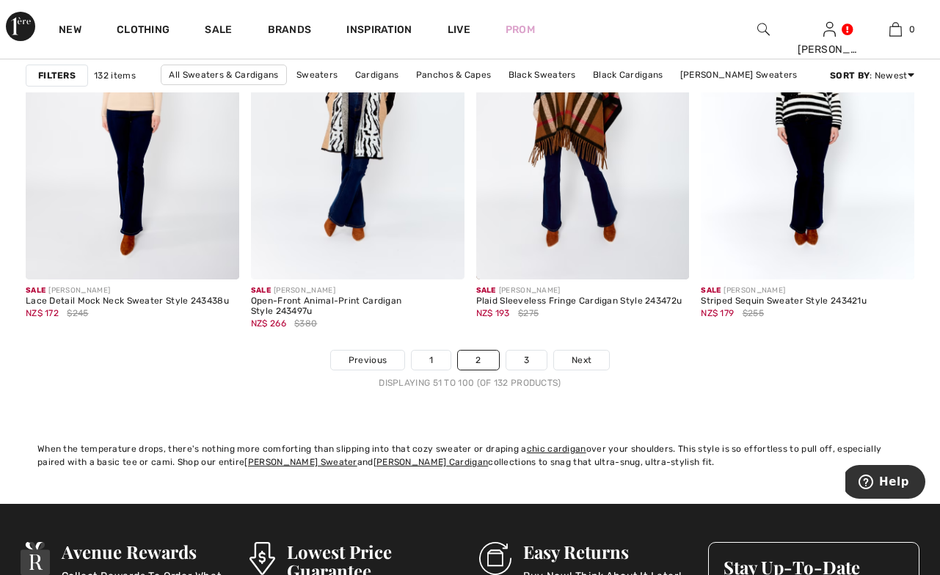
scroll to position [6000, 0]
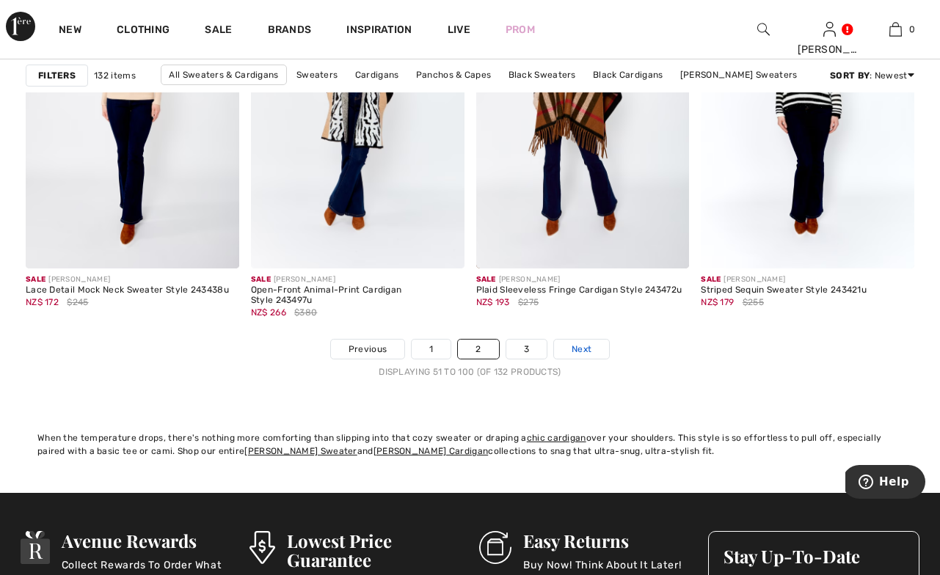
click at [580, 346] on span "Next" at bounding box center [582, 349] width 20 height 13
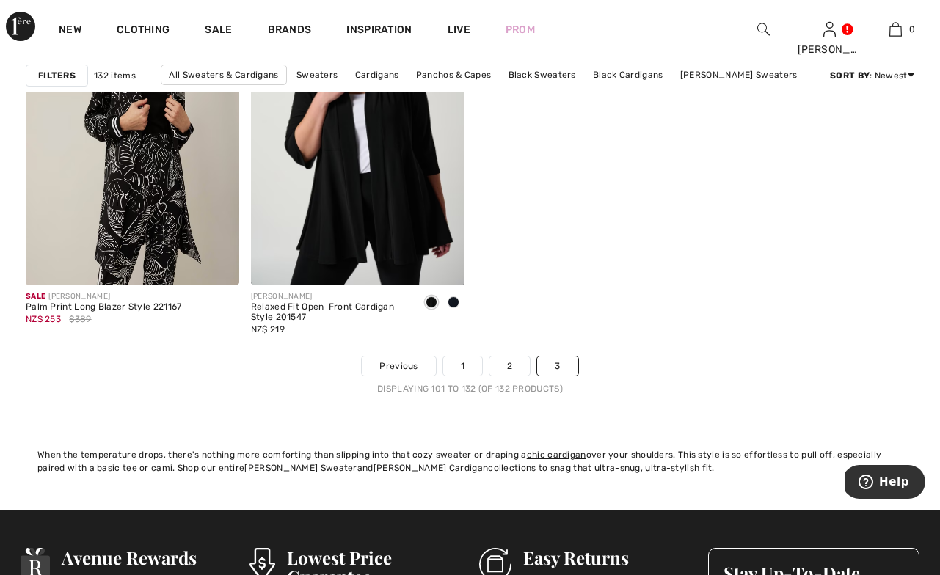
scroll to position [4225, 0]
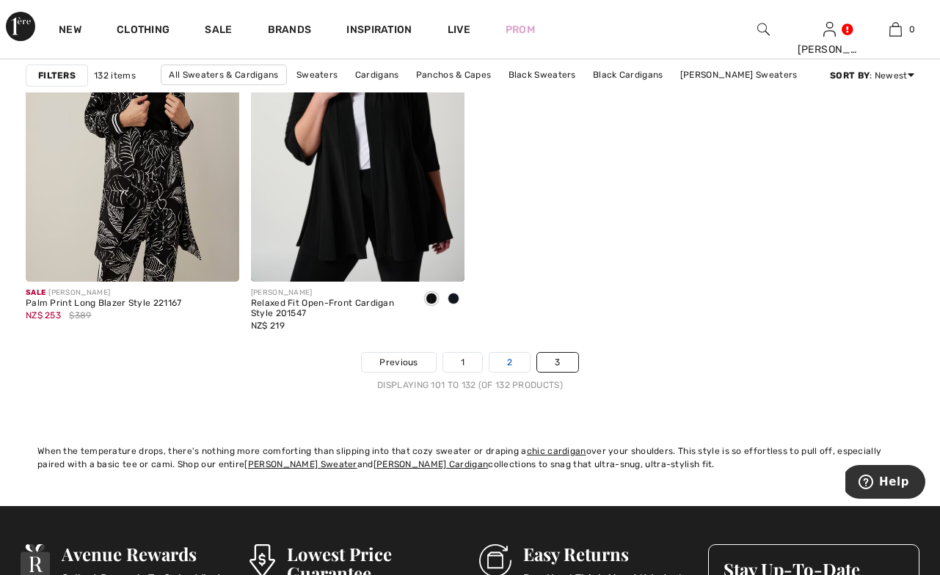
click at [509, 365] on link "2" at bounding box center [509, 362] width 40 height 19
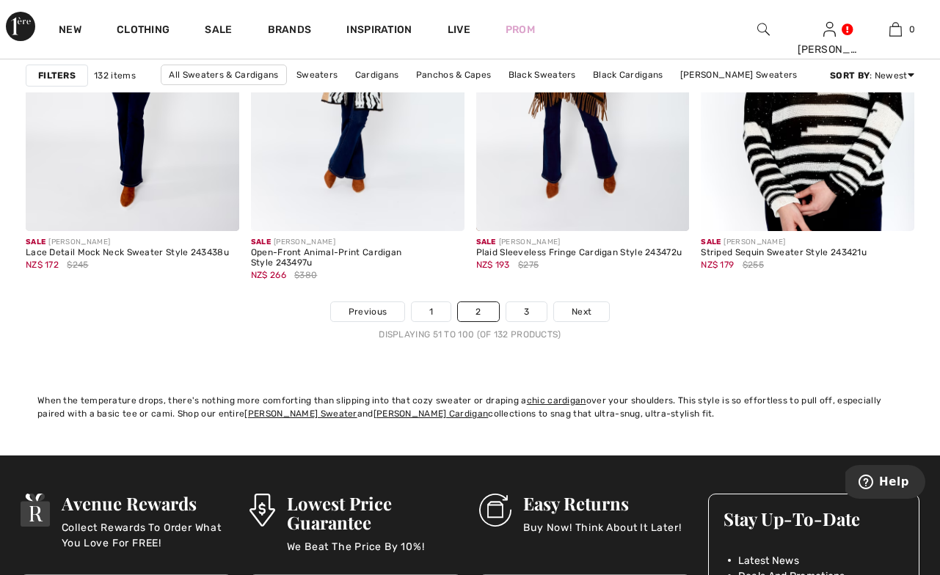
scroll to position [6040, 0]
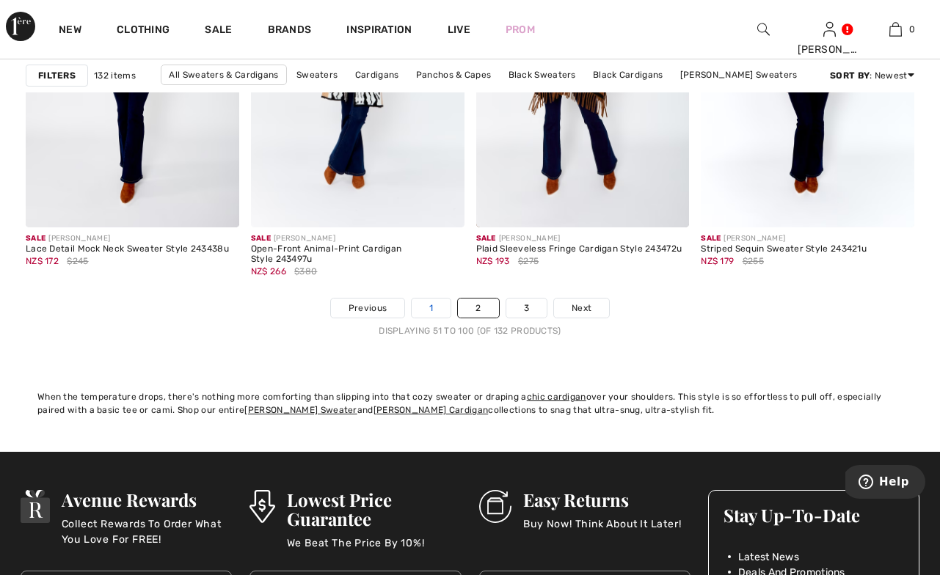
click at [434, 313] on link "1" at bounding box center [431, 308] width 39 height 19
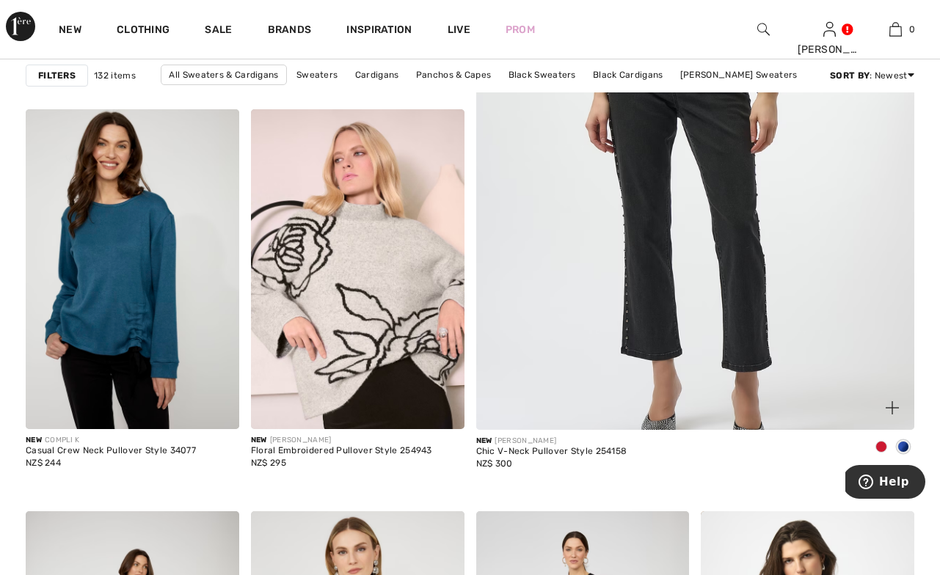
scroll to position [520, 0]
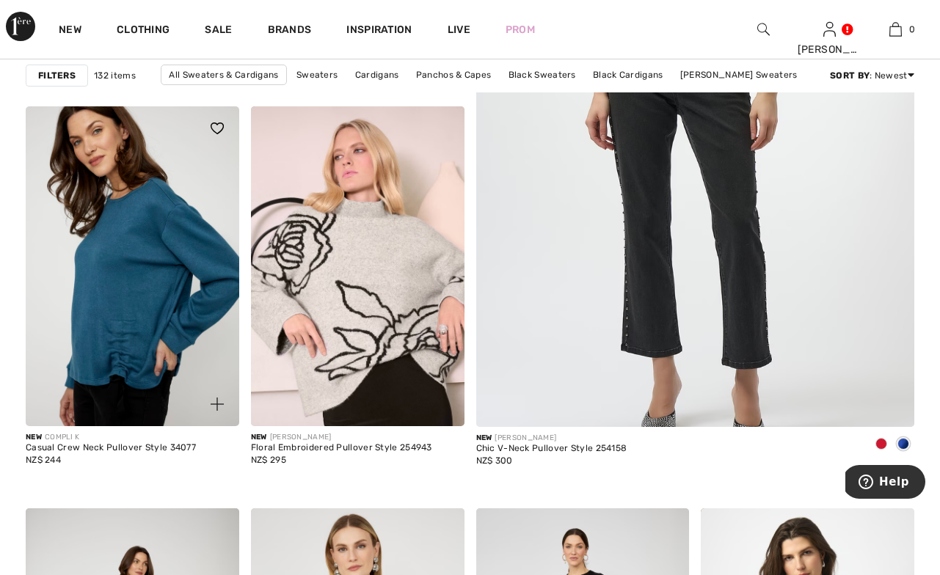
click at [112, 285] on img at bounding box center [133, 266] width 214 height 320
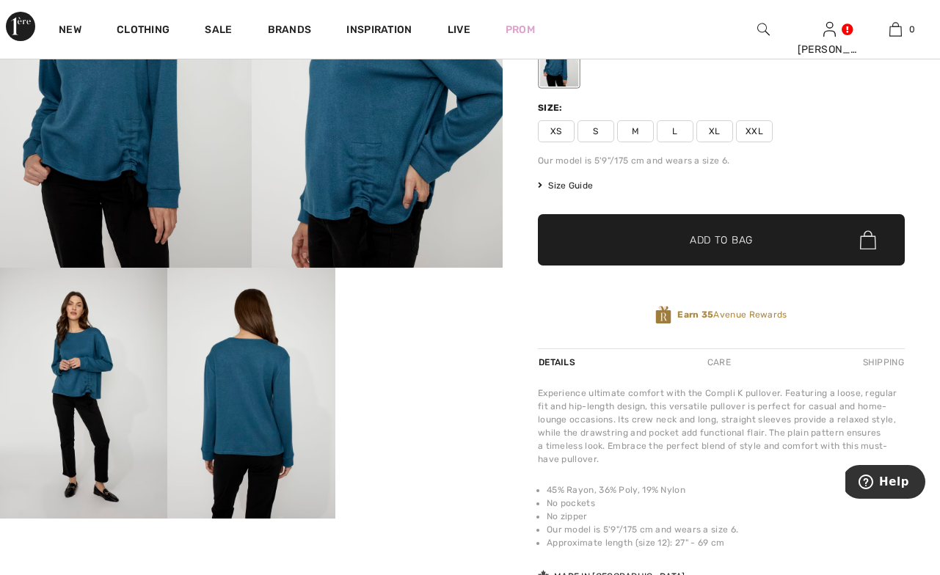
scroll to position [230, 0]
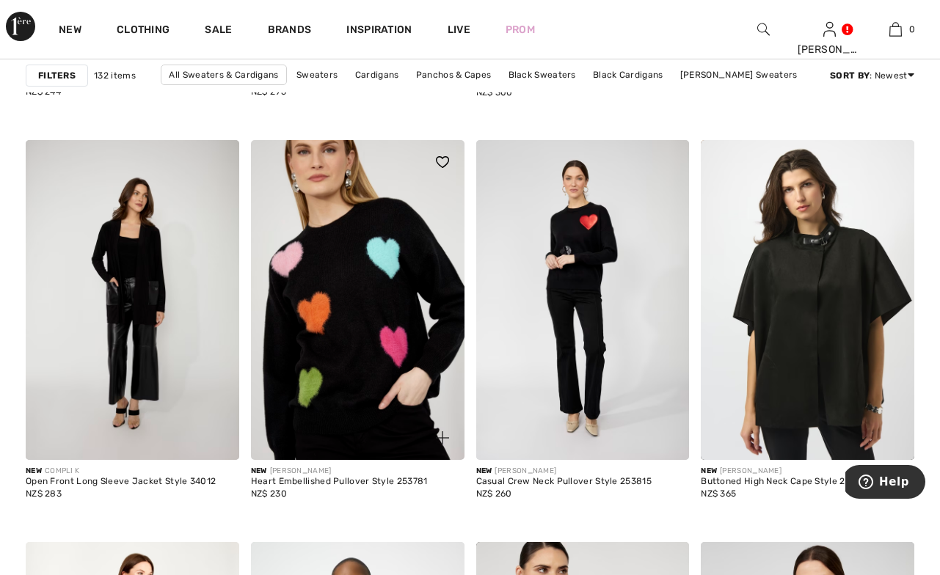
scroll to position [900, 0]
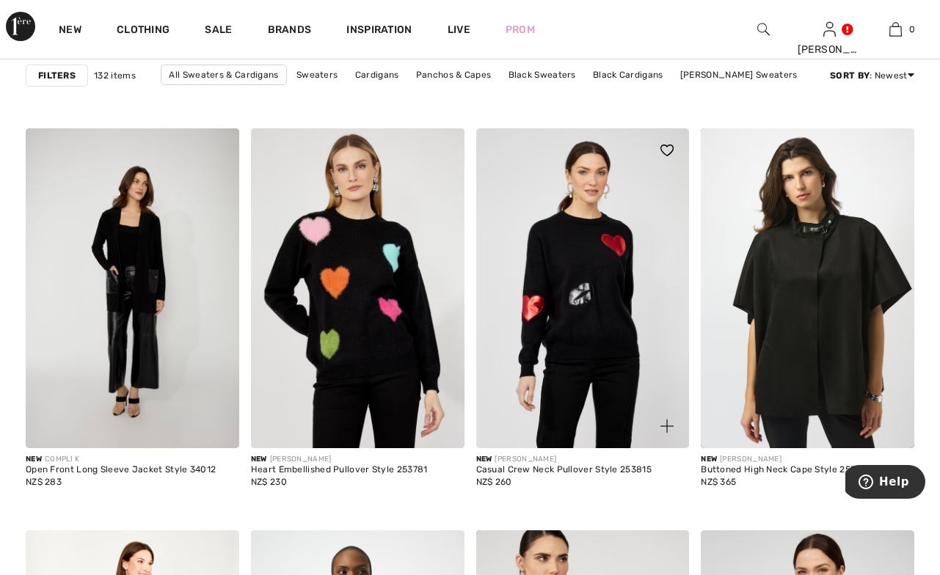
click at [604, 254] on img at bounding box center [583, 288] width 214 height 320
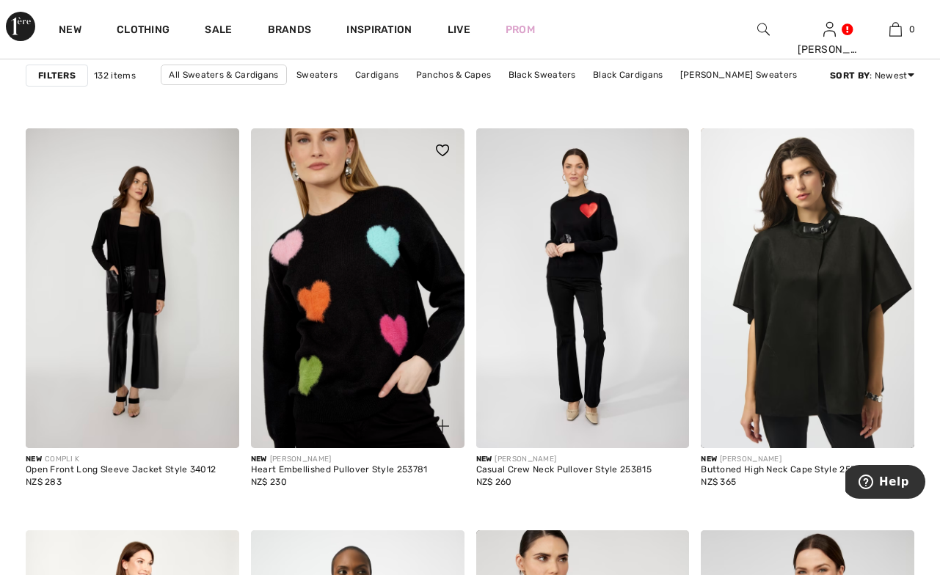
click at [396, 291] on img at bounding box center [358, 288] width 214 height 320
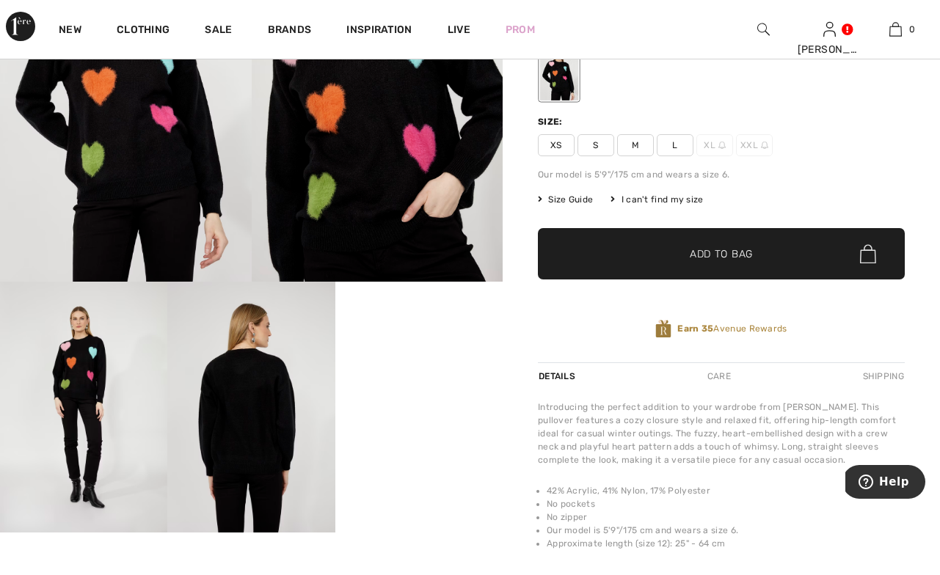
scroll to position [171, 0]
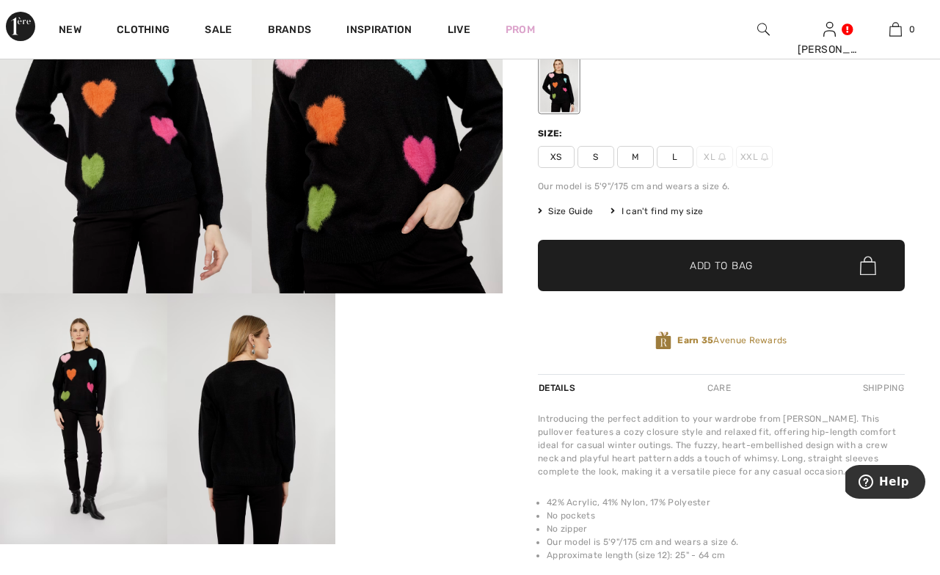
click at [658, 213] on div "I can't find my size" at bounding box center [657, 211] width 92 height 13
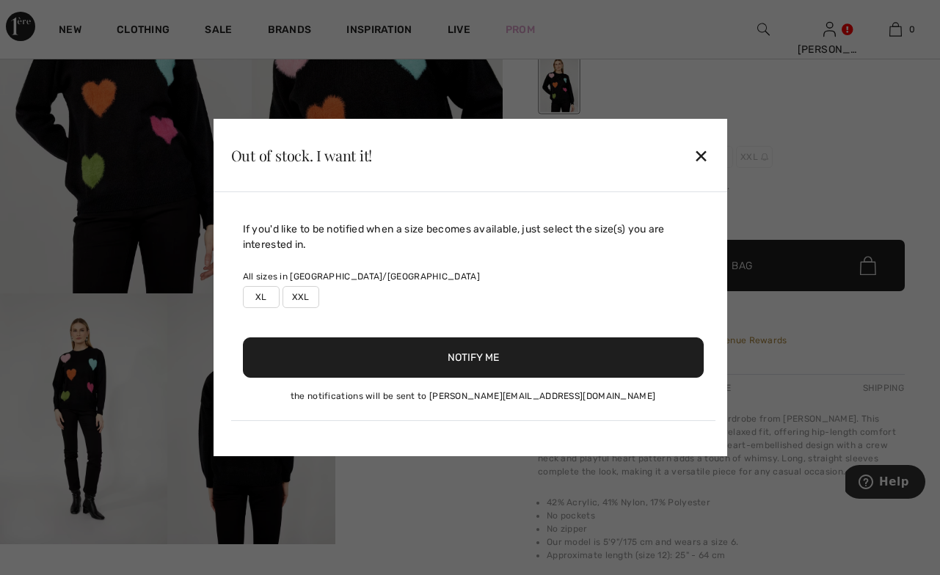
click at [295, 295] on label "XXL" at bounding box center [301, 297] width 37 height 22
click at [454, 356] on button "Notify Me" at bounding box center [473, 358] width 461 height 40
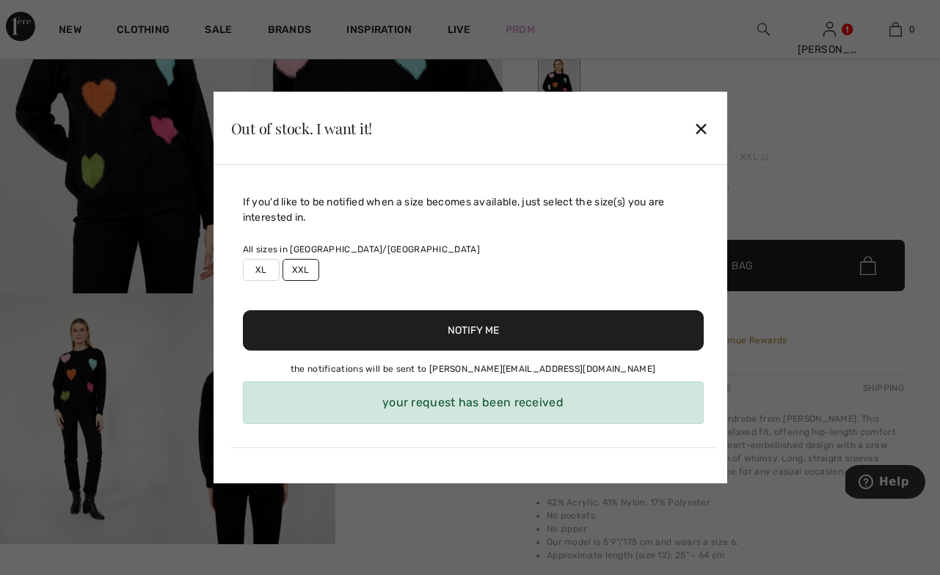
click at [704, 125] on div "✕" at bounding box center [700, 128] width 15 height 31
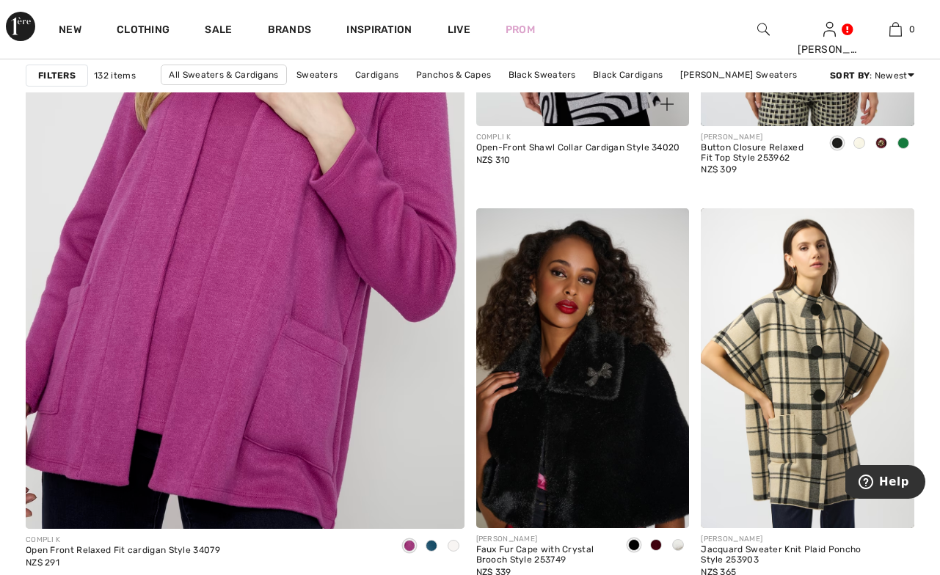
scroll to position [3581, 0]
